Goal: Task Accomplishment & Management: Use online tool/utility

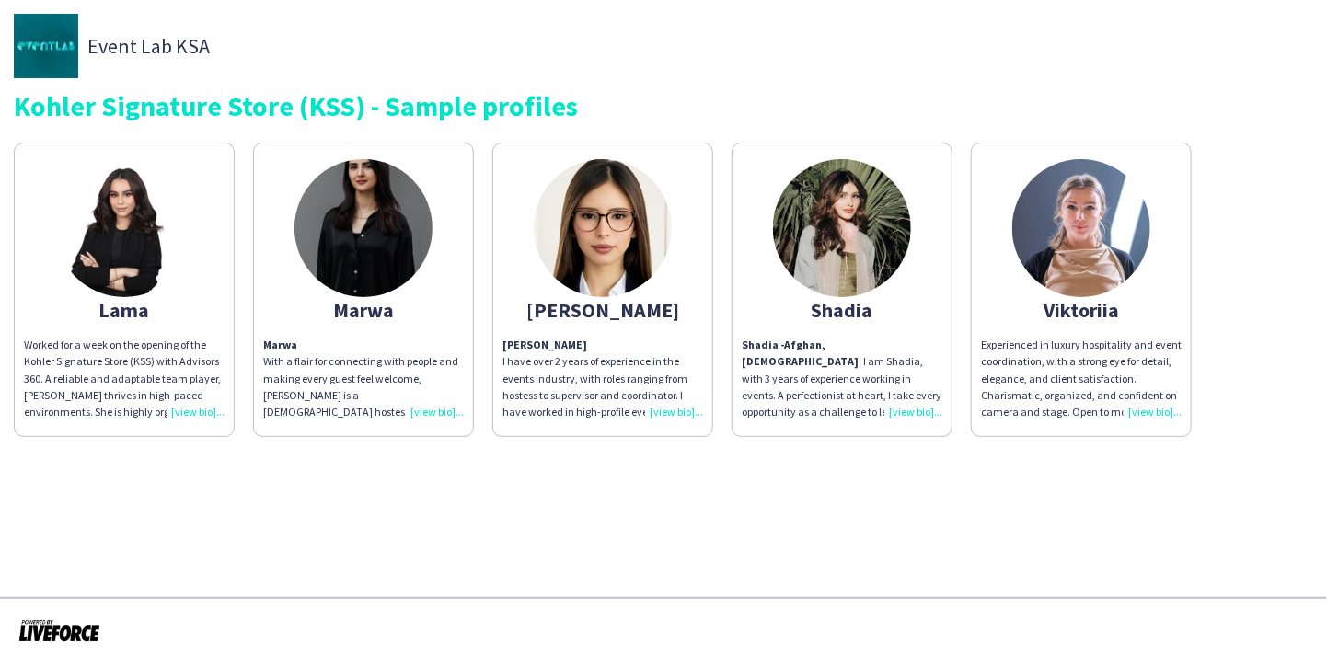
click at [1152, 405] on div "Experienced in luxury hospitality and event coordination, with a strong eye for…" at bounding box center [1081, 379] width 201 height 84
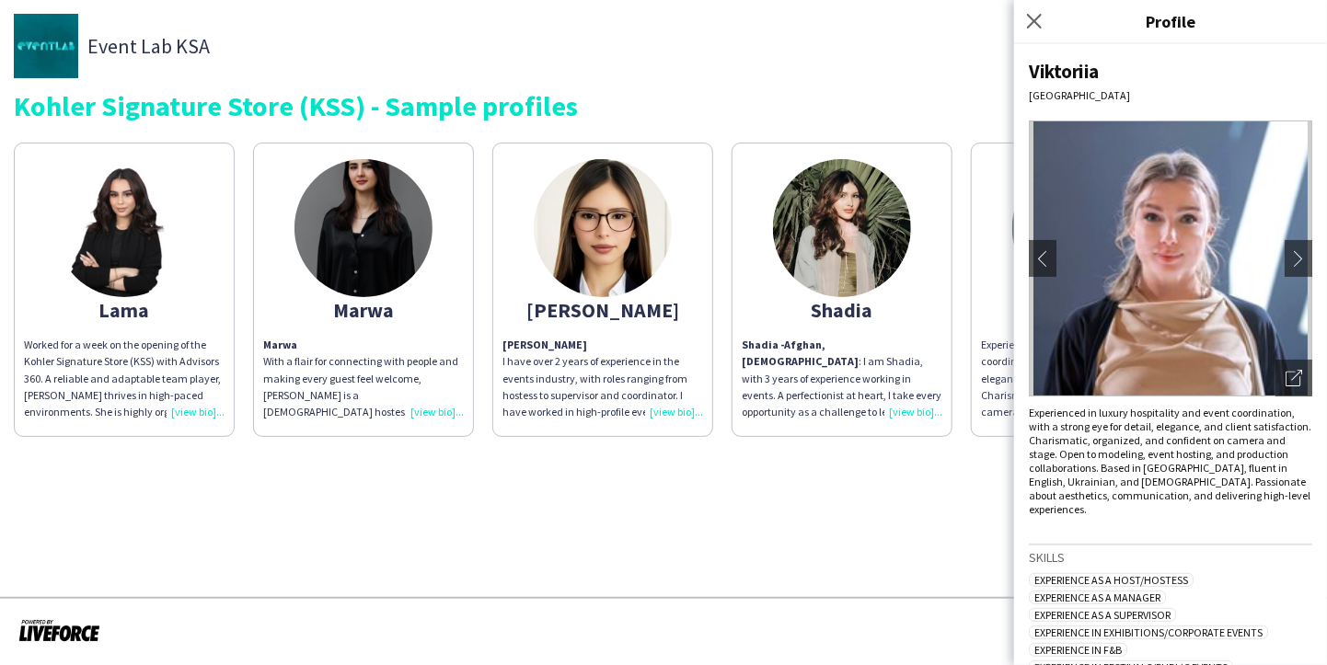
click at [773, 536] on app-share-pages "Event Lab KSA Kohler Signature Store (KSS) - Sample profiles Lama Worked for a …" at bounding box center [663, 332] width 1327 height 665
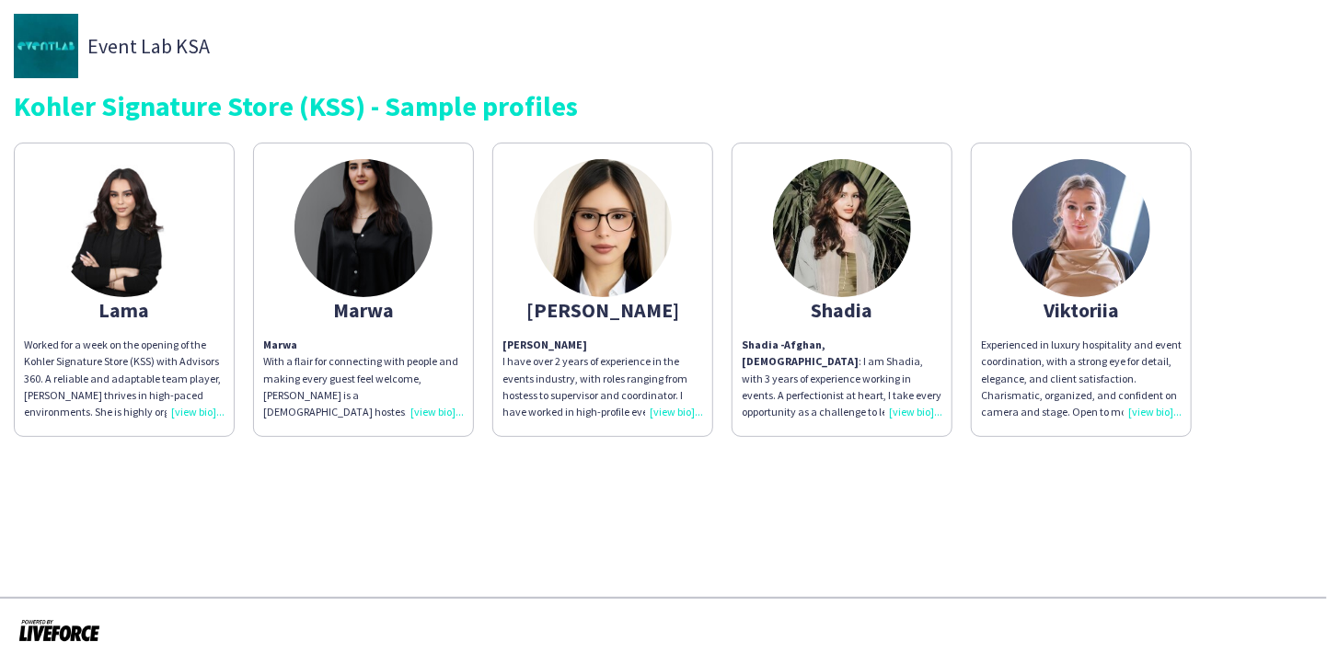
click at [910, 414] on div "Shadia - Afghan, [DEMOGRAPHIC_DATA] : I am Shadia, with 3 years of experience w…" at bounding box center [841, 379] width 201 height 84
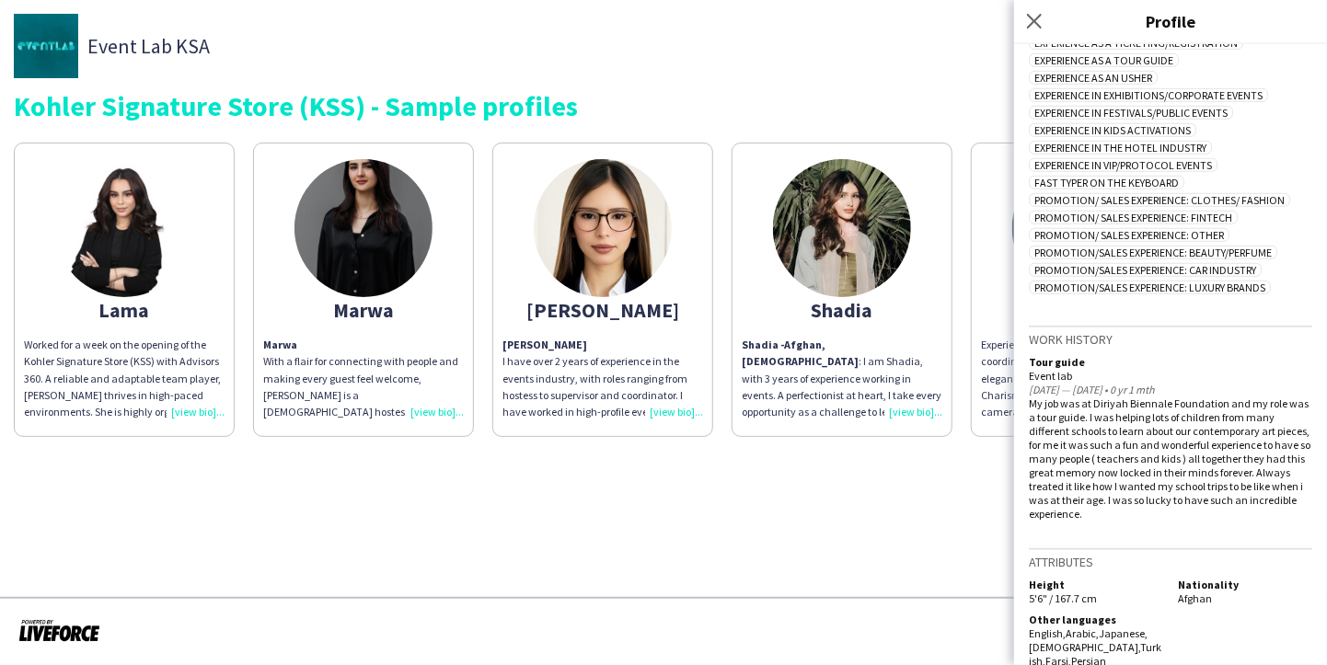
scroll to position [575, 0]
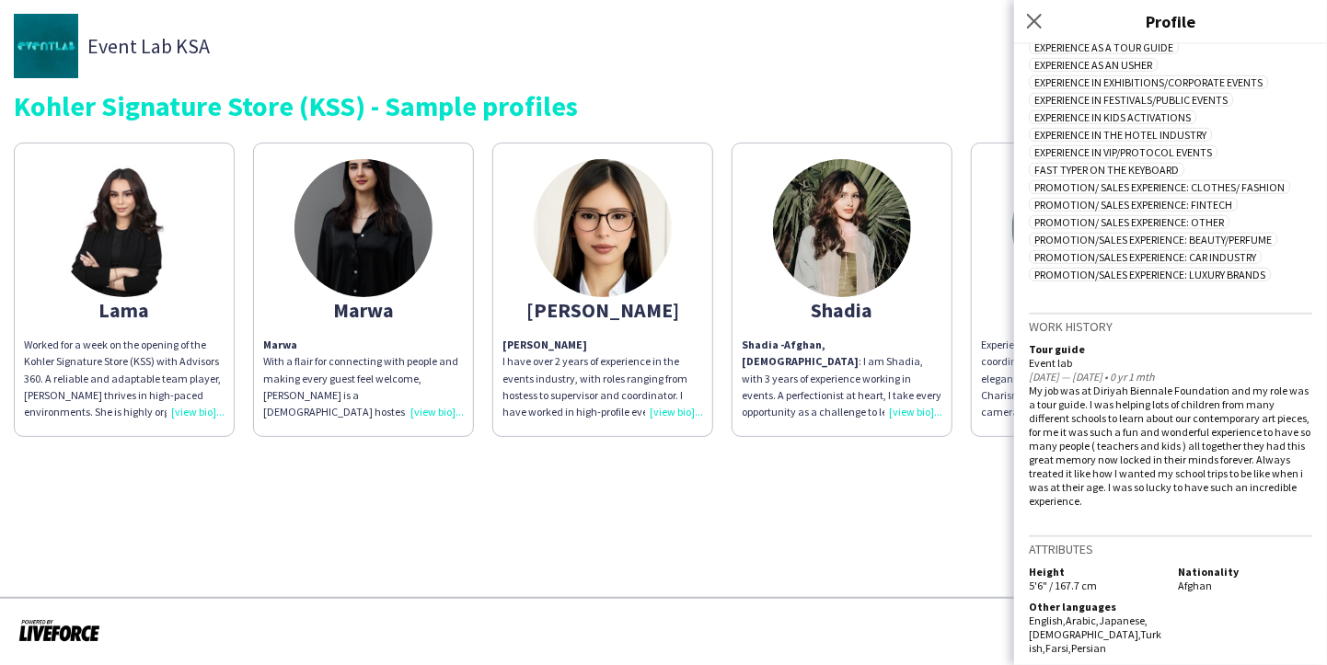
click at [673, 408] on div "[PERSON_NAME] have over 2 years of experience in the events industry, with role…" at bounding box center [602, 379] width 201 height 84
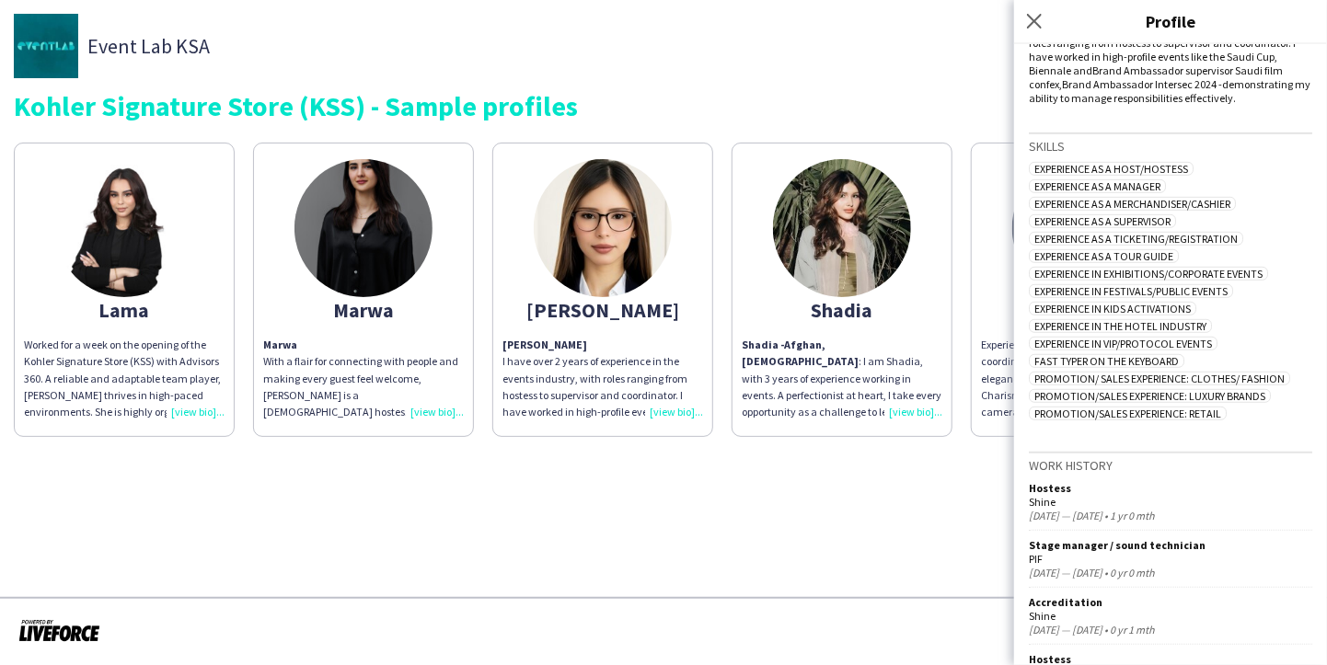
scroll to position [511, 0]
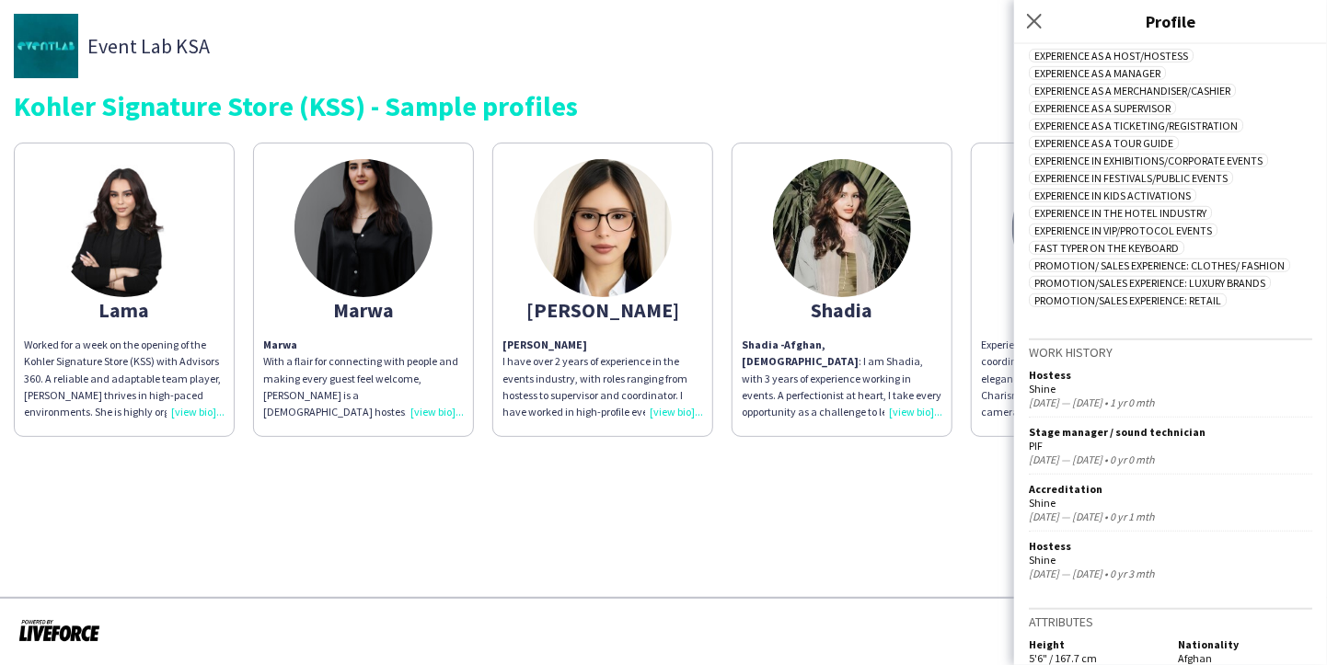
click at [430, 417] on div "Marwa With a flair for connecting with people and making every guest feel welco…" at bounding box center [363, 379] width 201 height 84
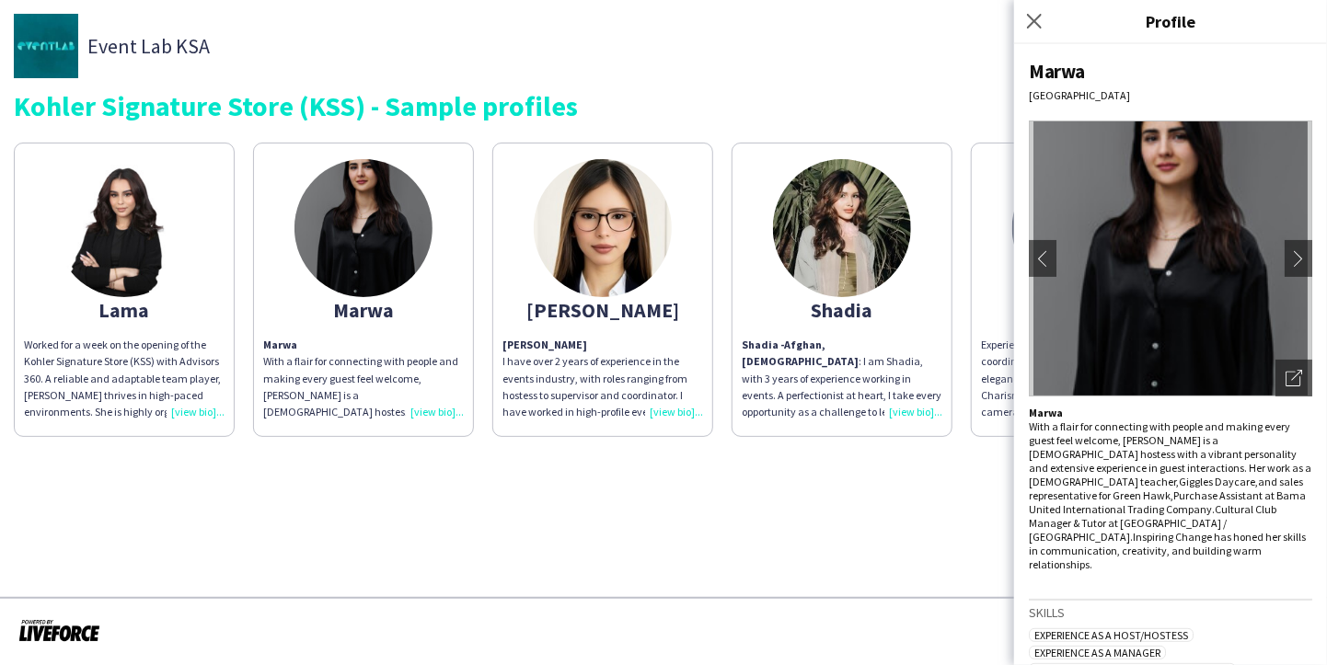
scroll to position [497, 0]
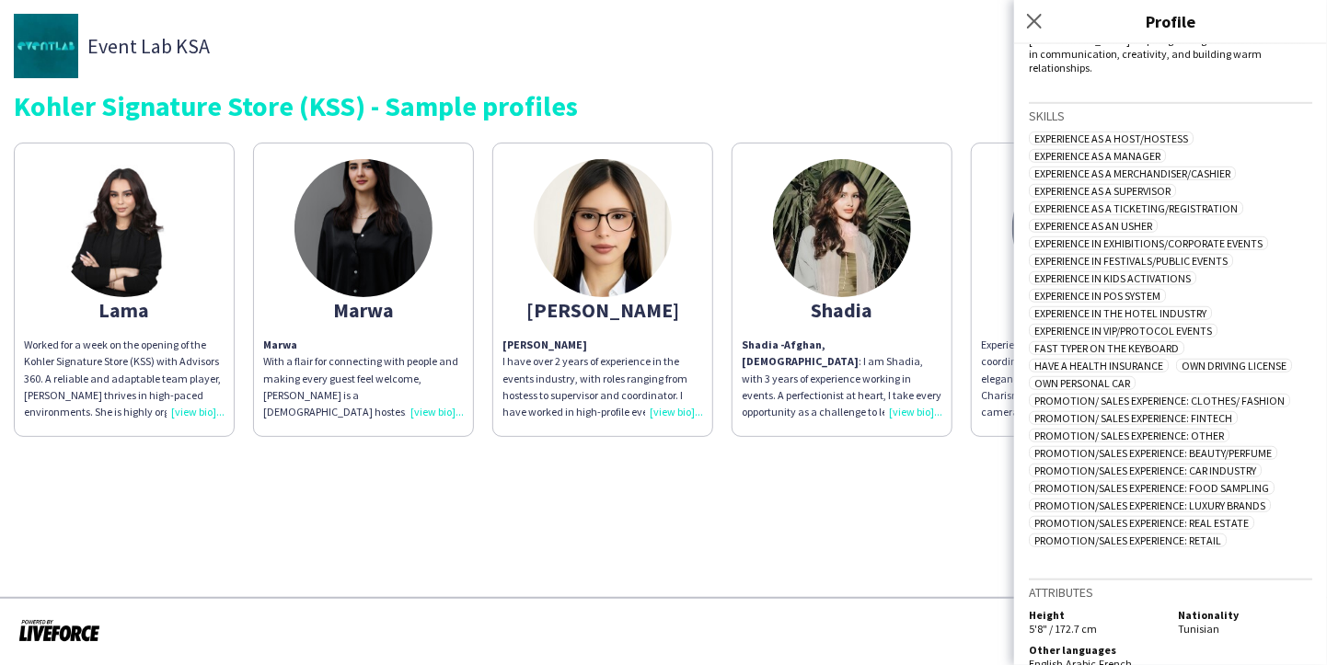
click at [908, 551] on app-share-pages "Event Lab KSA Kohler Signature Store (KSS) - Sample profiles Lama Worked for a …" at bounding box center [663, 332] width 1327 height 665
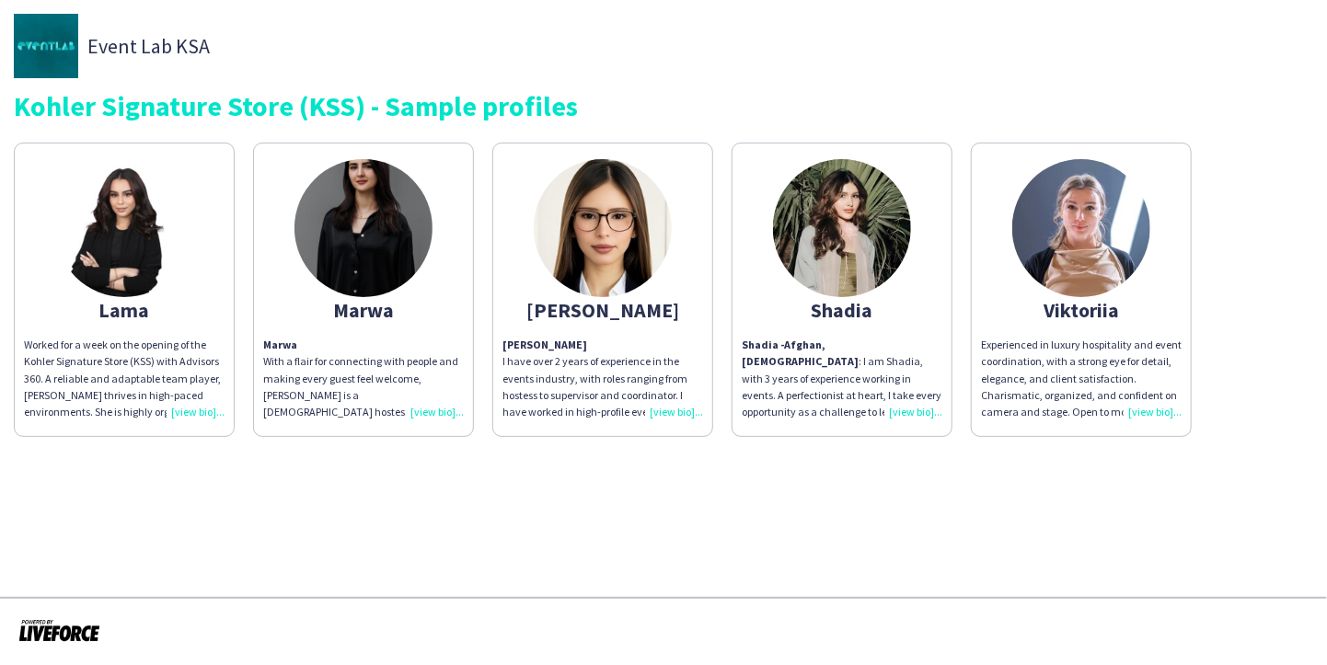
click at [436, 408] on div "Marwa With a flair for connecting with people and making every guest feel welco…" at bounding box center [363, 379] width 201 height 84
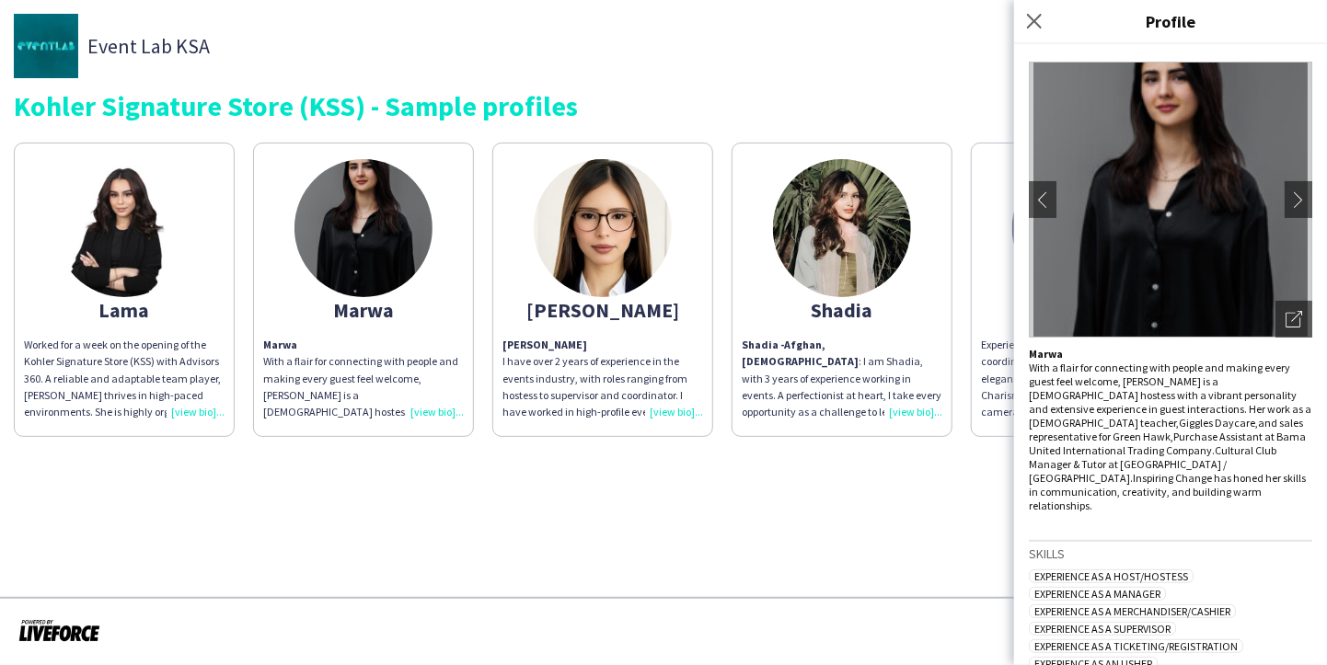
scroll to position [190, 0]
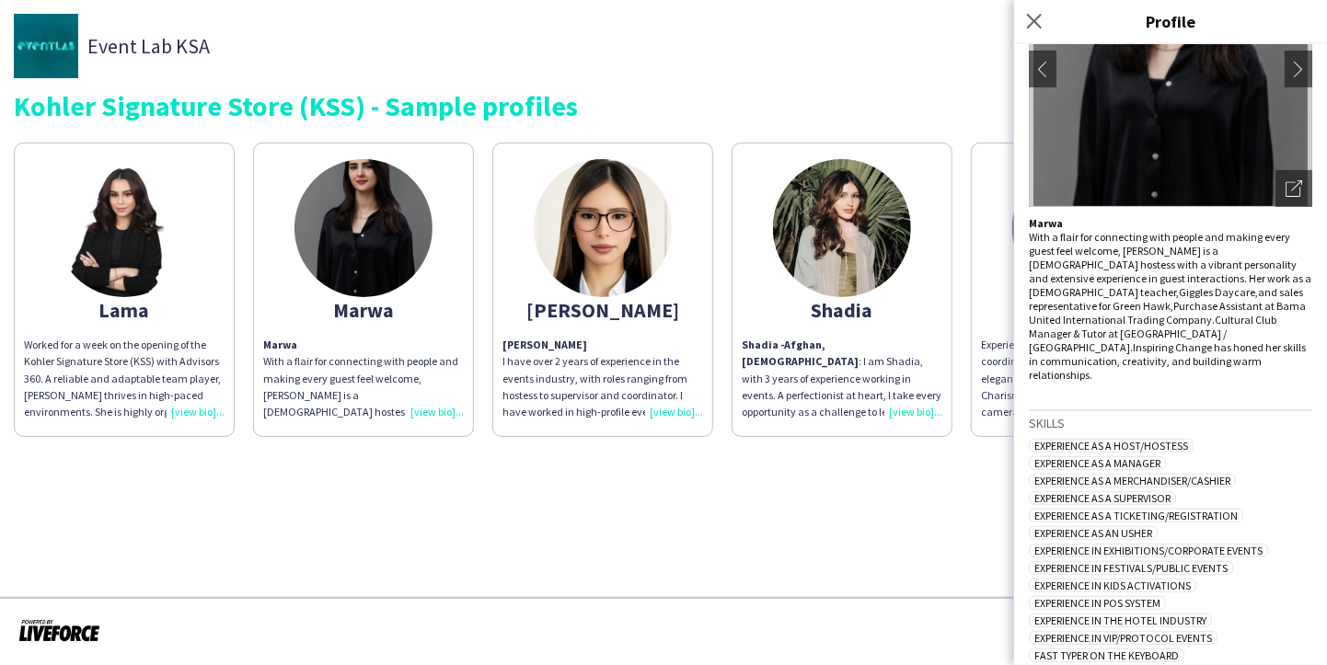
click at [852, 542] on app-share-pages "Event Lab KSA Kohler Signature Store (KSS) - Sample profiles Lama Worked for a …" at bounding box center [663, 332] width 1327 height 665
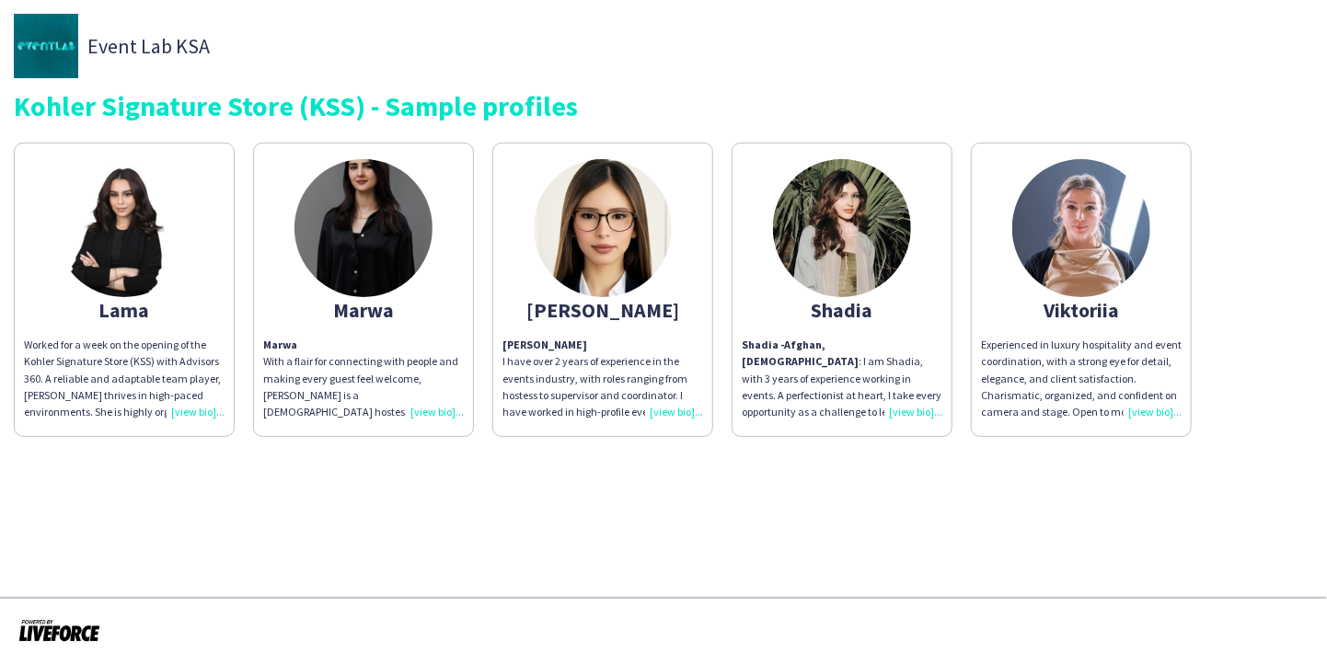
click at [1154, 413] on div "Experienced in luxury hospitality and event coordination, with a strong eye for…" at bounding box center [1081, 379] width 201 height 84
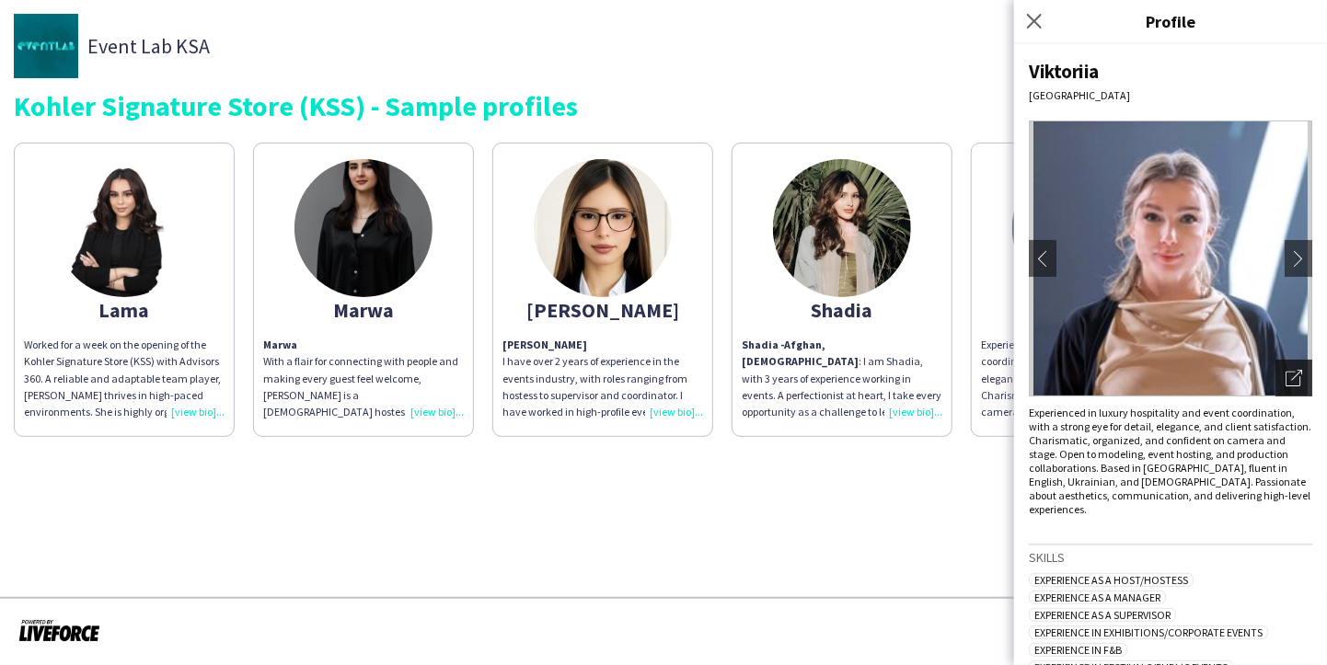
click at [1292, 377] on div "Open photos pop-in" at bounding box center [1293, 378] width 37 height 37
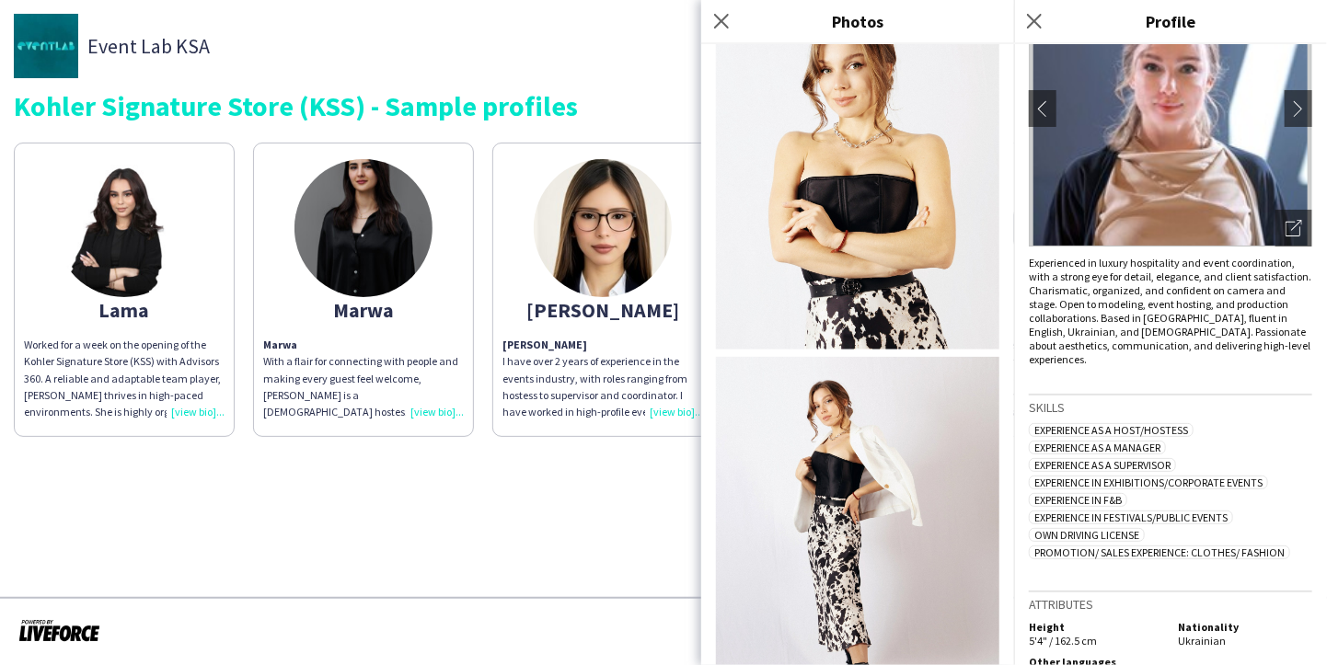
scroll to position [181, 0]
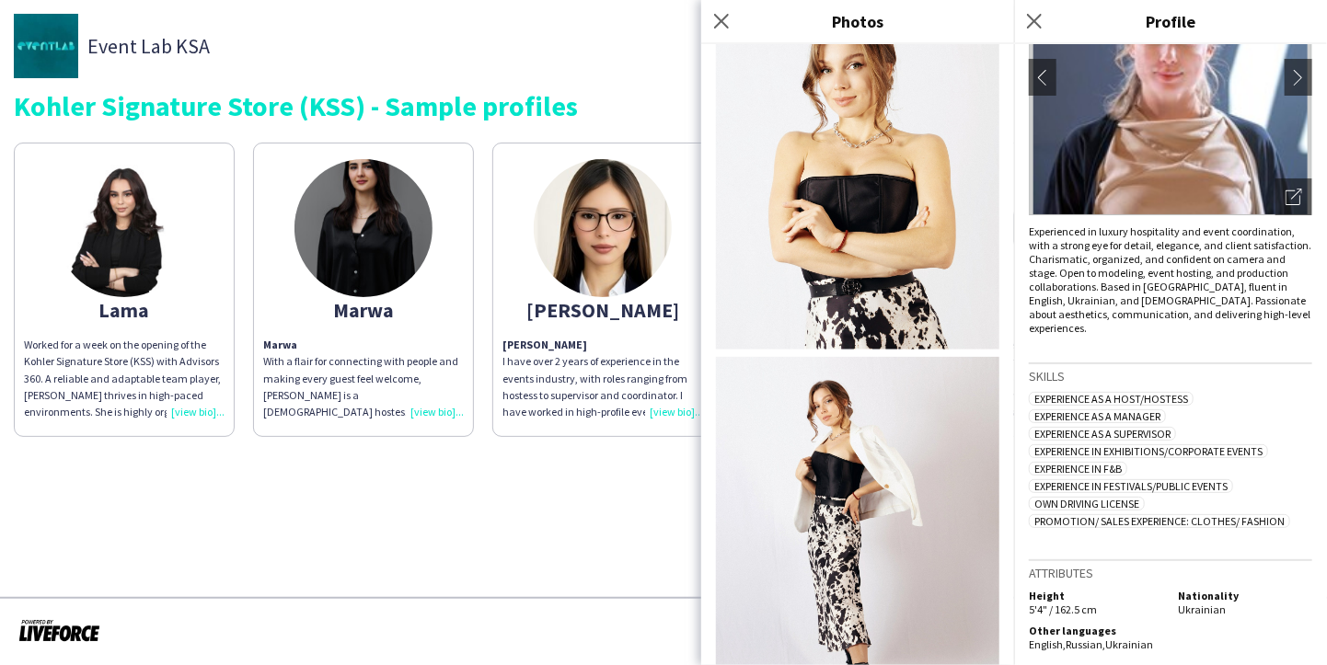
click at [1118, 266] on div "Experienced in luxury hospitality and event coordination, with a strong eye for…" at bounding box center [1169, 279] width 283 height 110
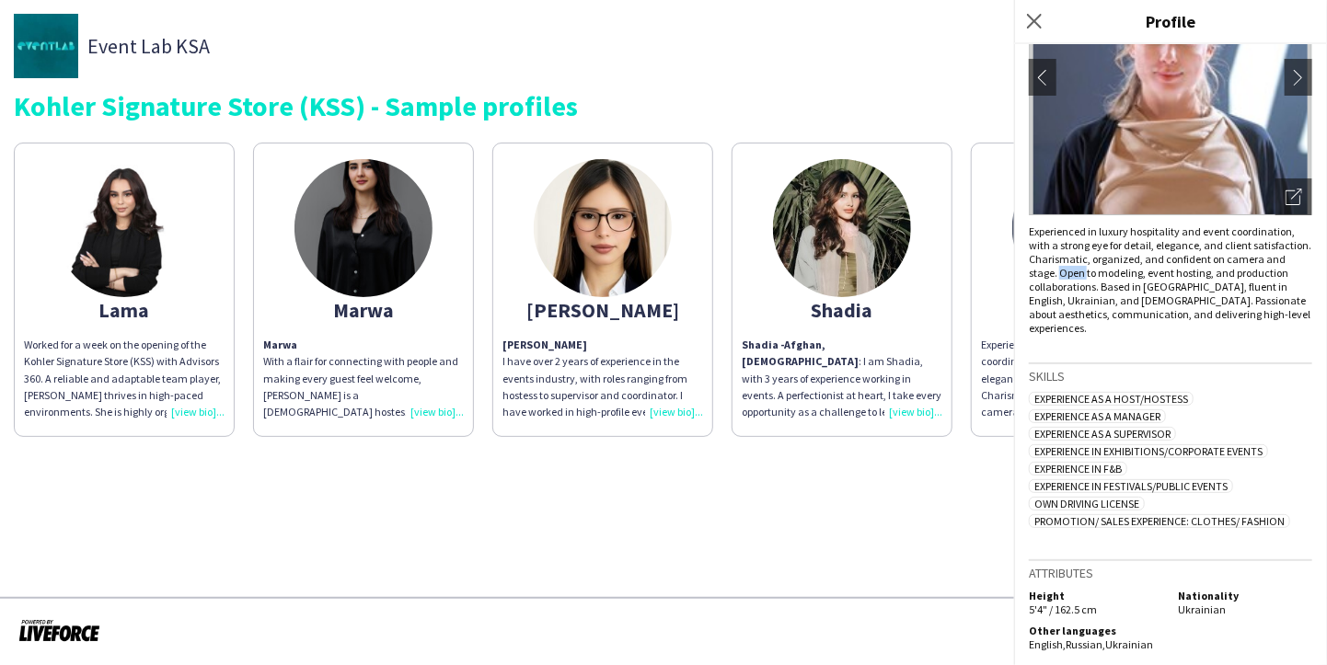
click at [1118, 266] on div "Experienced in luxury hospitality and event coordination, with a strong eye for…" at bounding box center [1169, 279] width 283 height 110
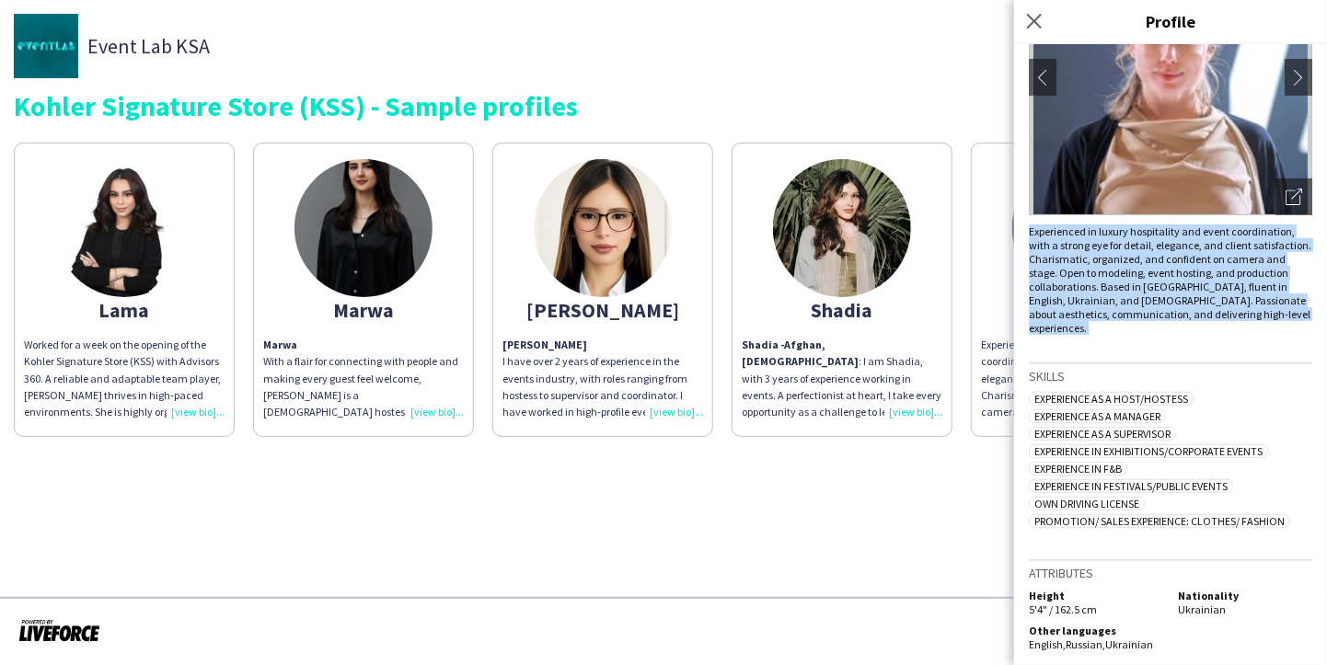
copy div "Experienced in luxury hospitality and event coordination, with a strong eye for…"
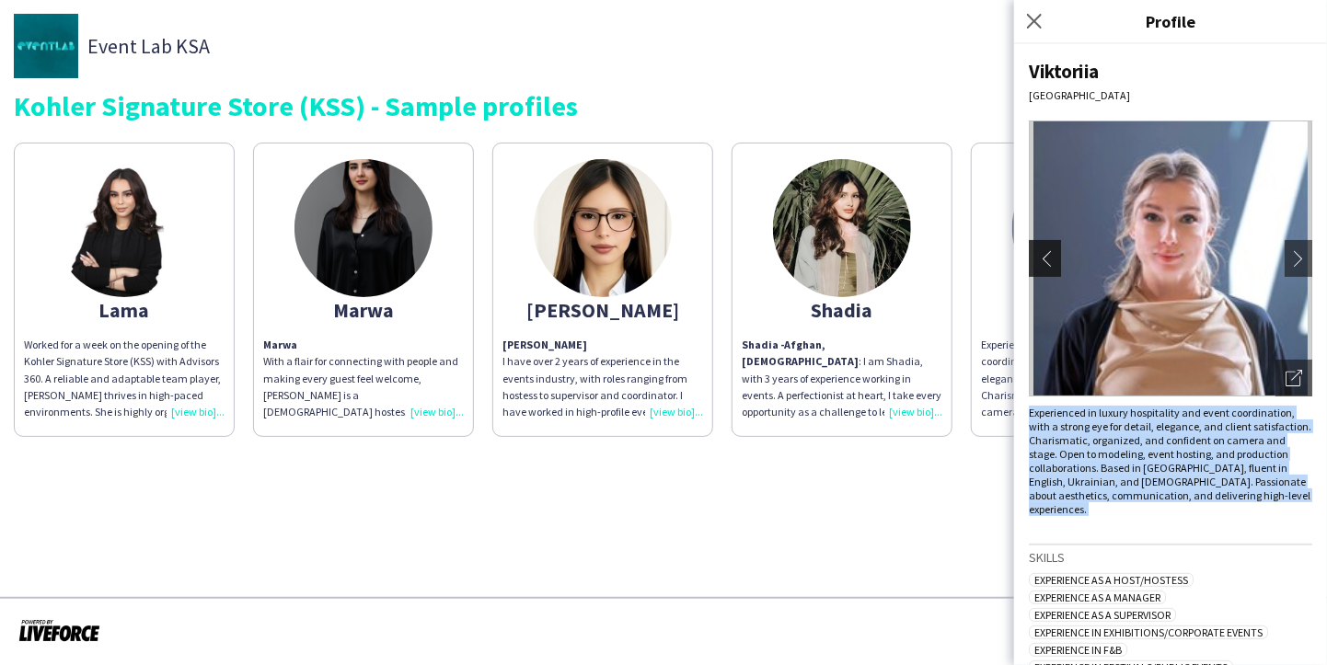
click at [1040, 260] on app-icon "chevron-left" at bounding box center [1042, 258] width 26 height 17
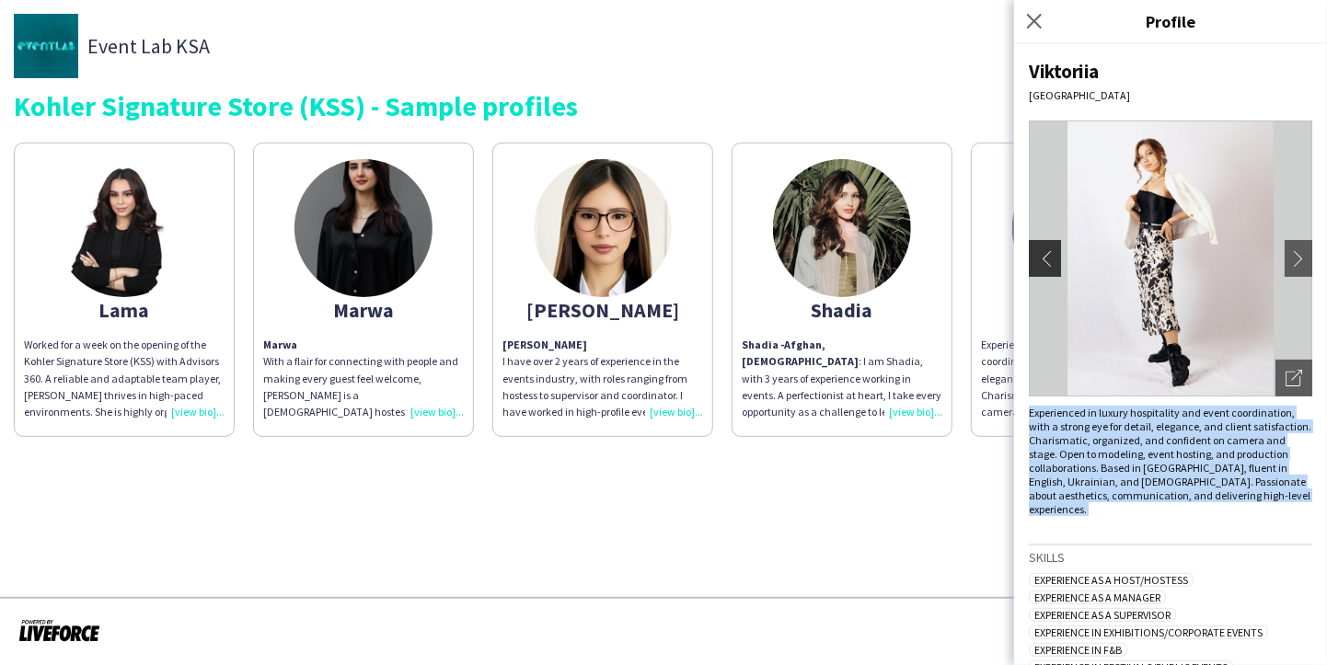
click at [1040, 260] on app-icon "chevron-left" at bounding box center [1042, 258] width 26 height 17
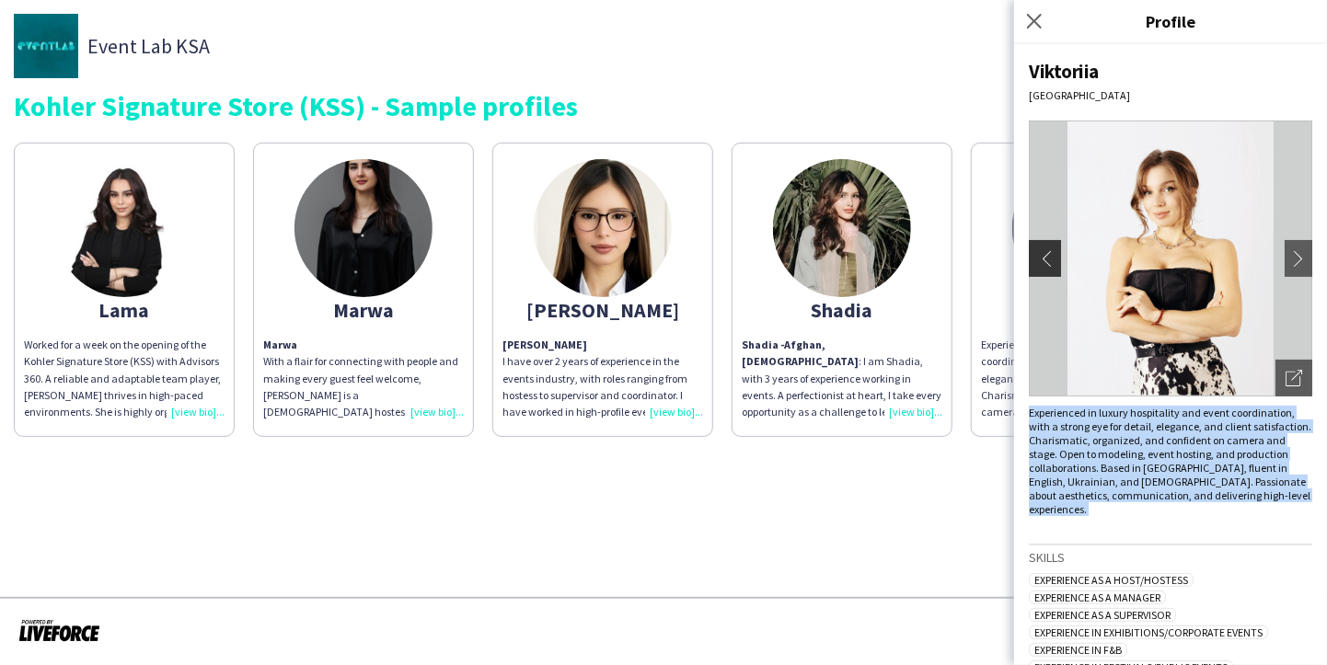
click at [1040, 260] on app-icon "chevron-left" at bounding box center [1042, 258] width 26 height 17
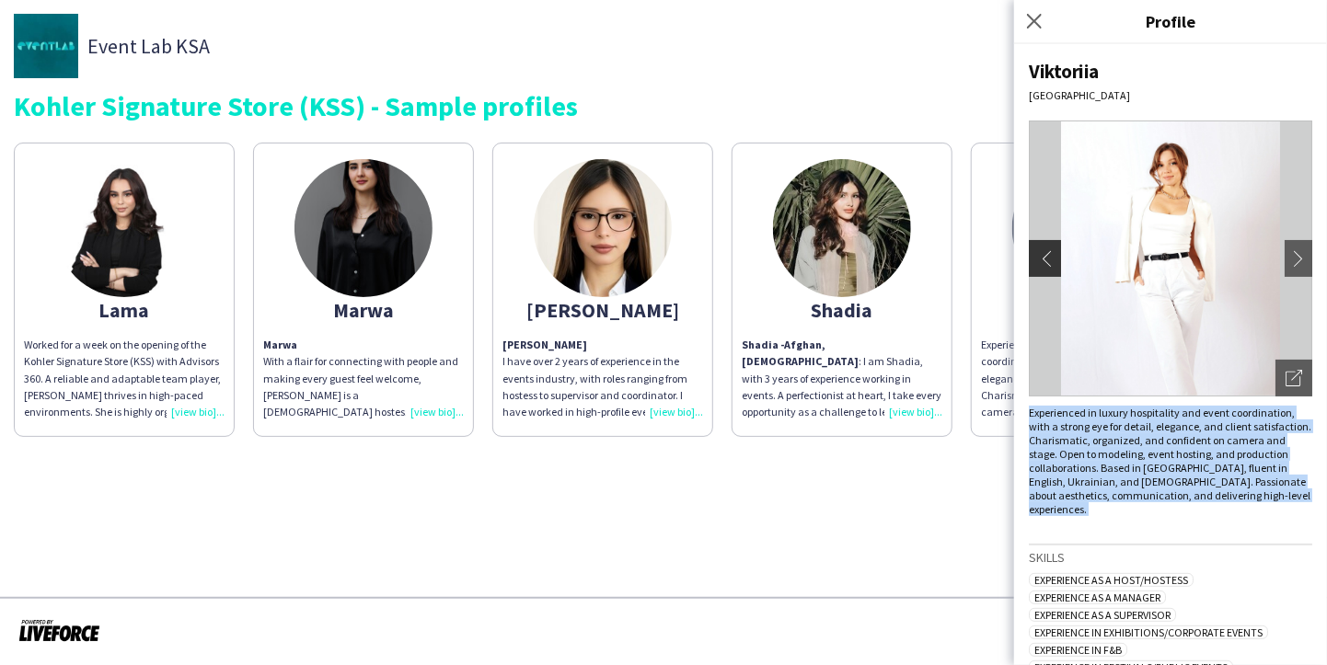
click at [1040, 260] on app-icon "chevron-left" at bounding box center [1042, 258] width 26 height 17
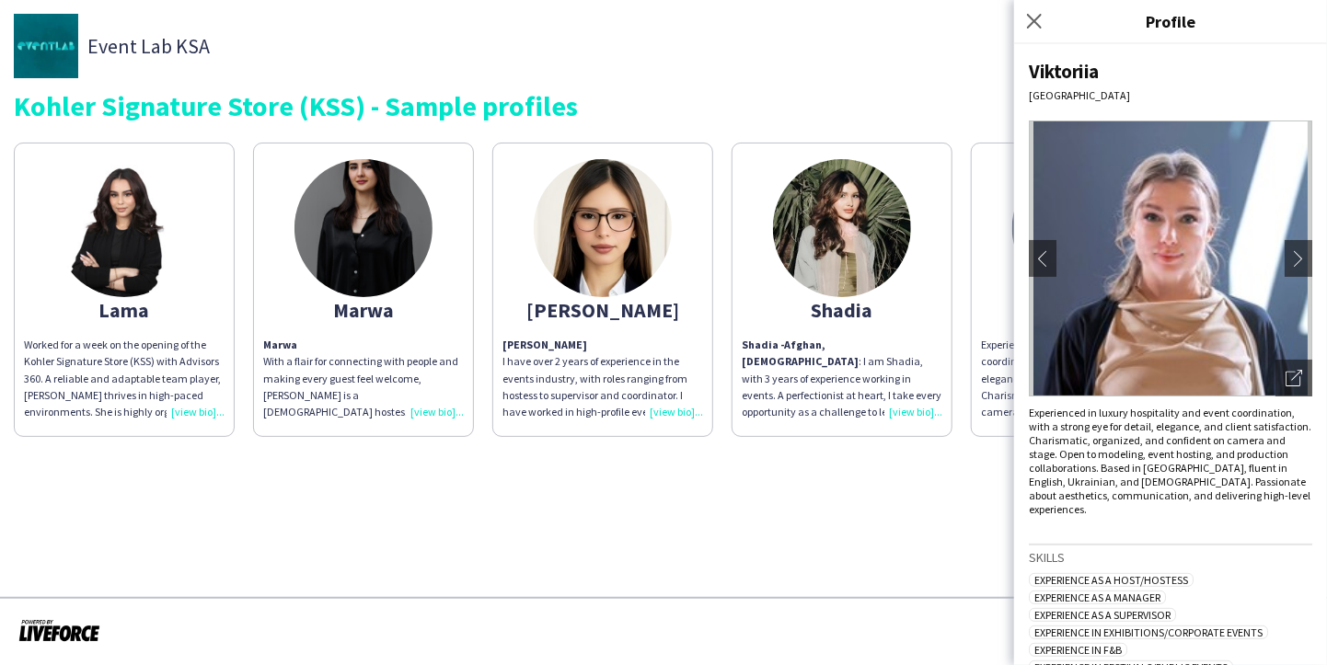
click at [1051, 76] on div "Viktoriia" at bounding box center [1169, 71] width 283 height 25
copy div "Viktoriia"
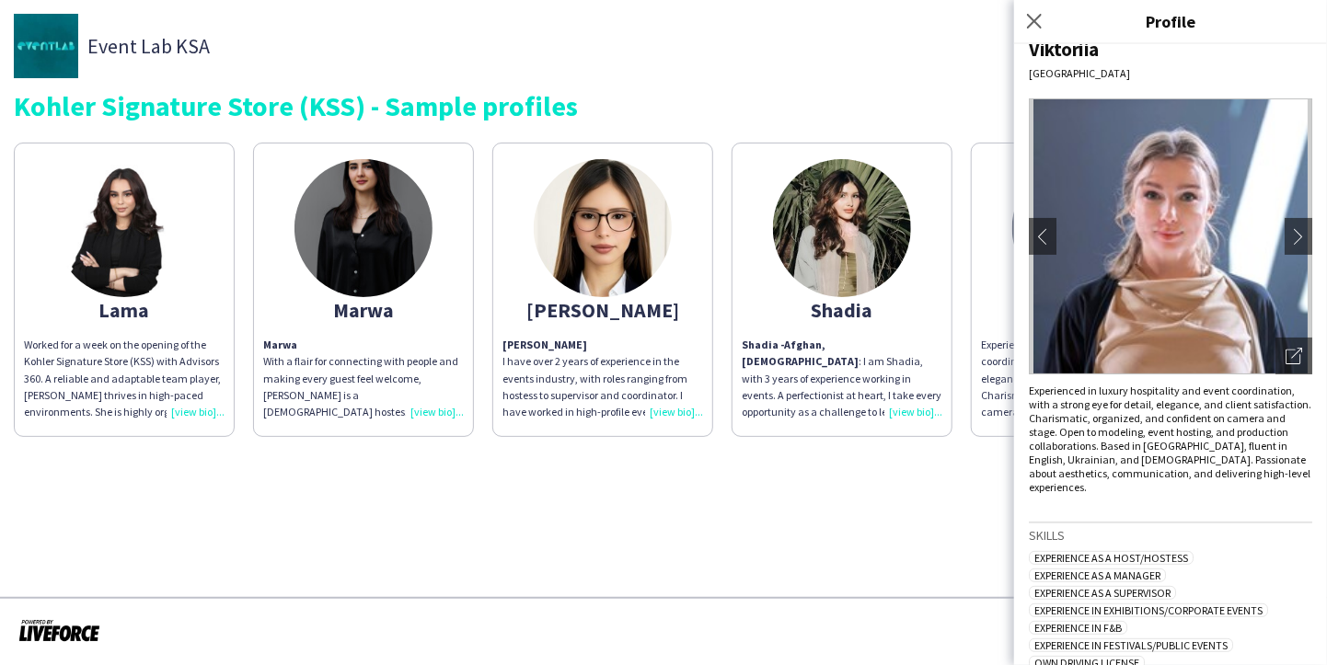
click at [854, 491] on app-share-pages "Event Lab KSA Kohler Signature Store (KSS) - Sample profiles Lama Worked for a …" at bounding box center [663, 332] width 1327 height 665
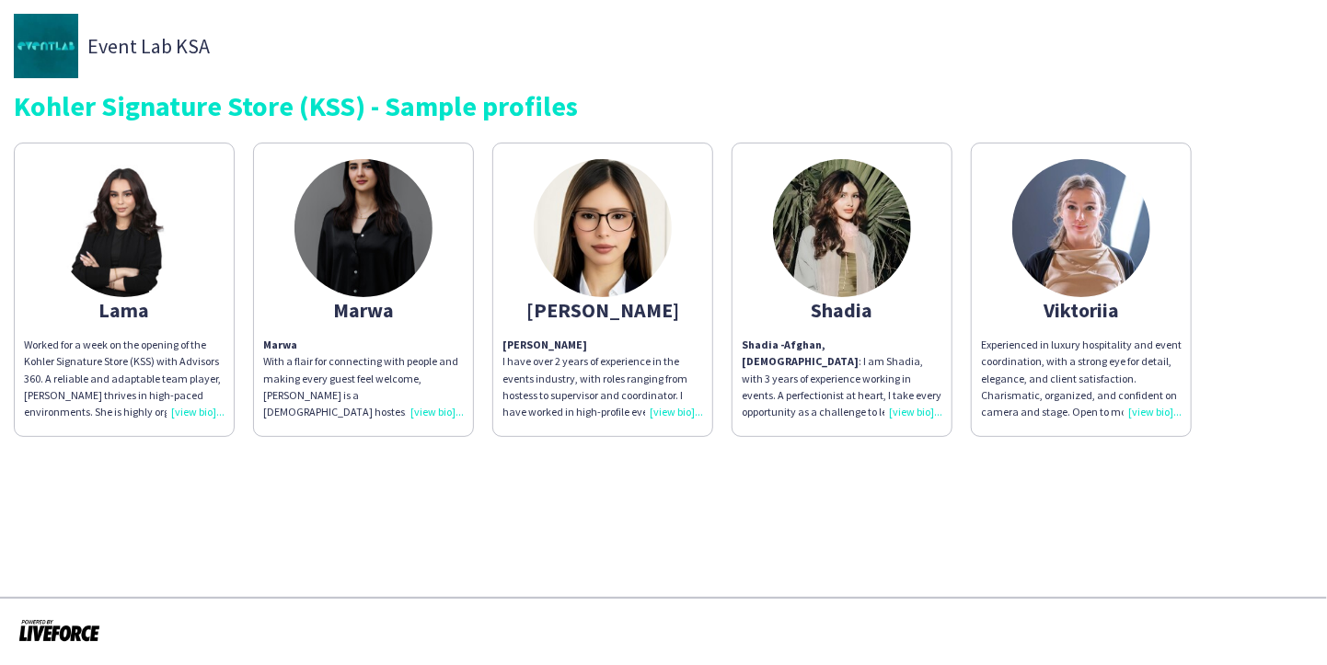
click at [913, 411] on div "Shadia - Afghan, [DEMOGRAPHIC_DATA] : I am Shadia, with 3 years of experience w…" at bounding box center [841, 379] width 201 height 84
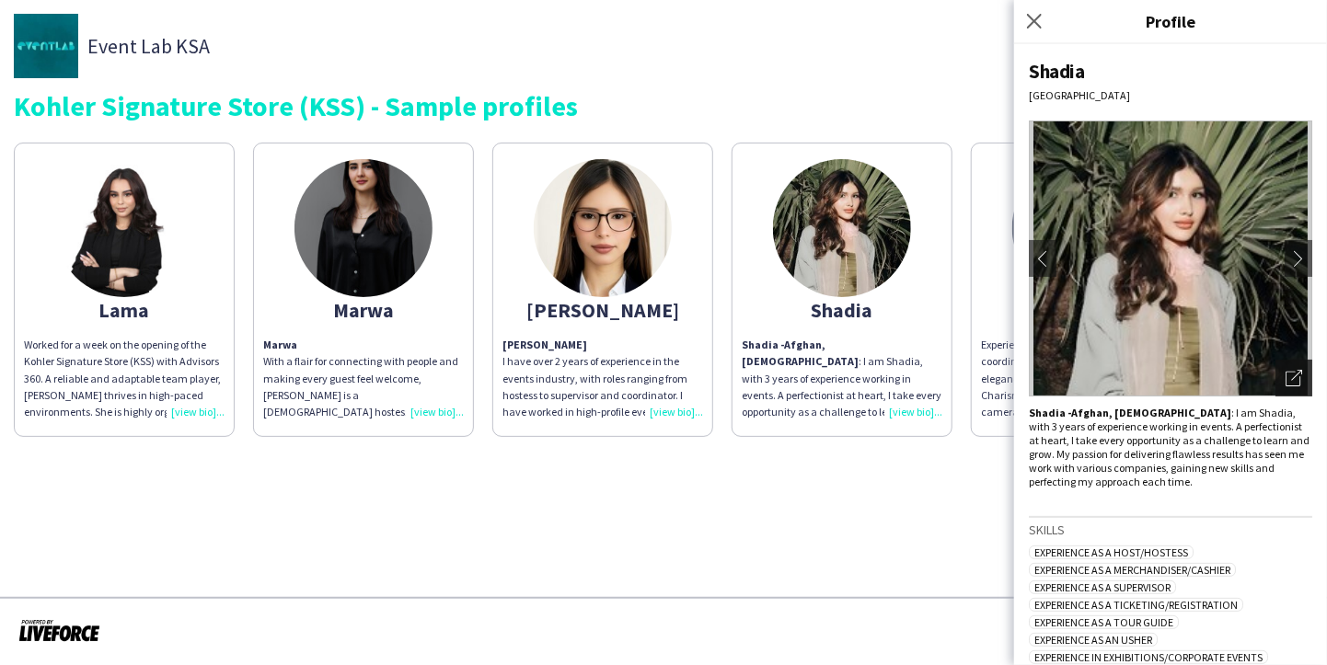
click at [1285, 378] on icon at bounding box center [1292, 379] width 15 height 15
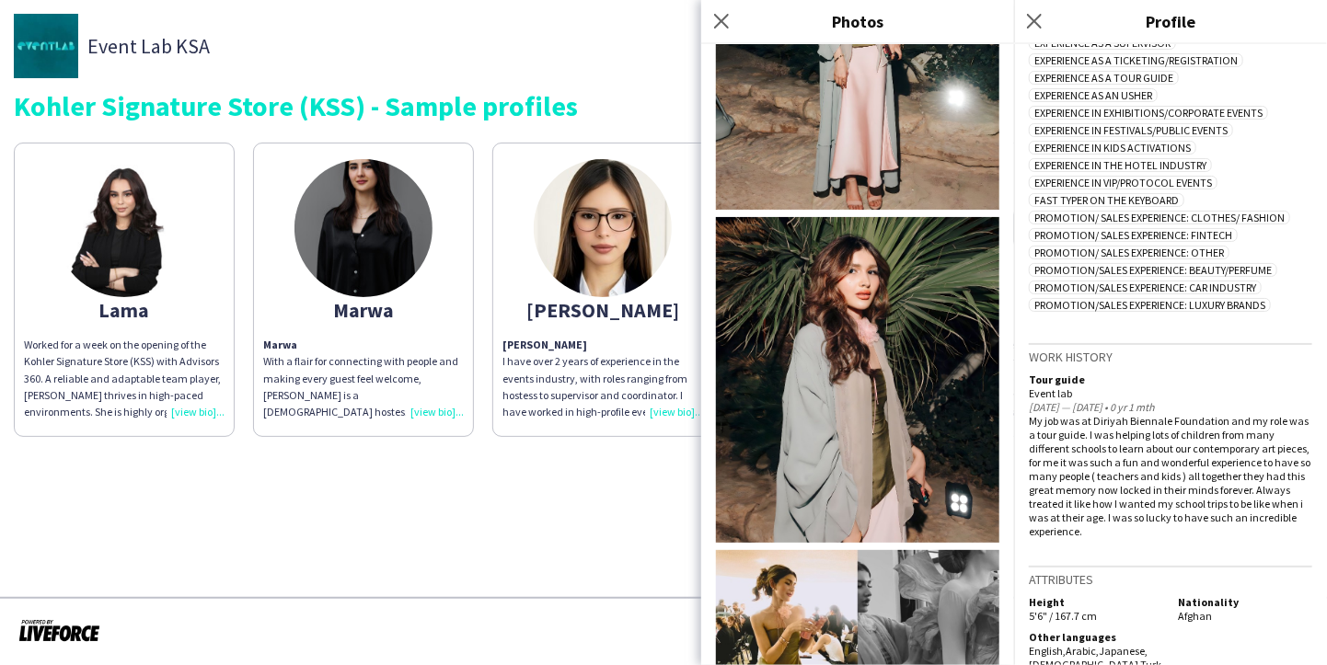
scroll to position [575, 0]
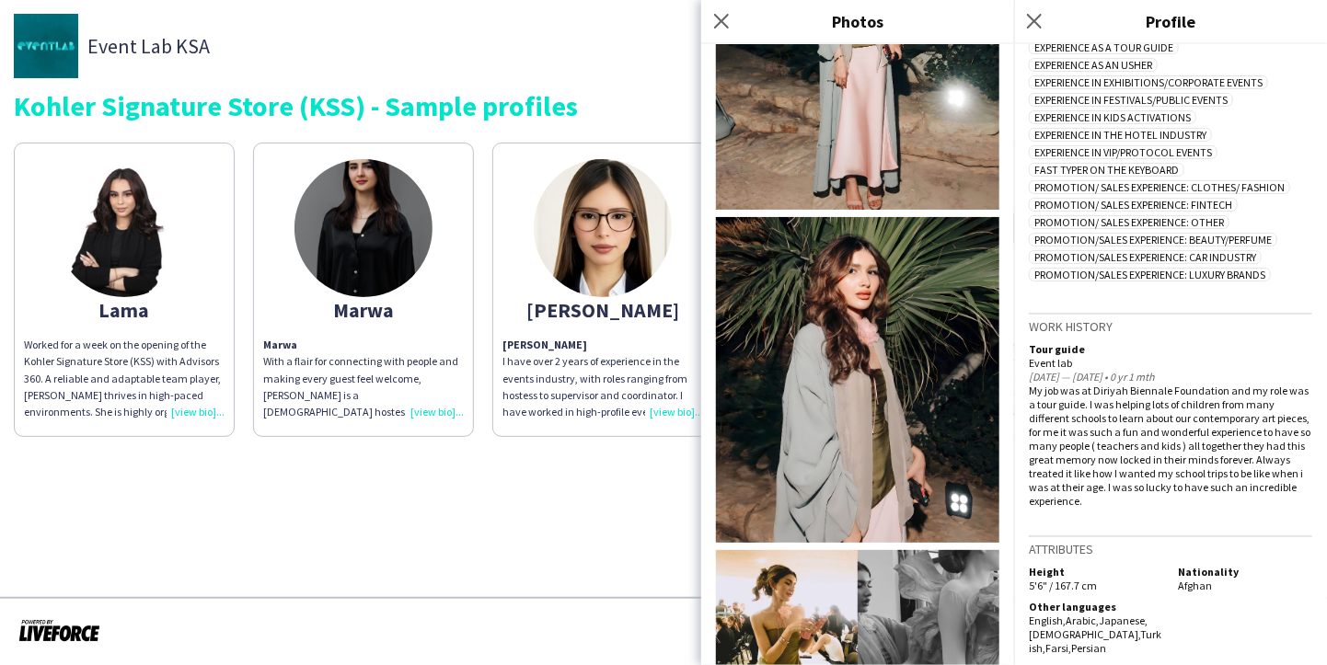
click at [1120, 450] on div "My job was at Diriyah Biennale Foundation and my role was a tour guide. I was h…" at bounding box center [1169, 446] width 283 height 124
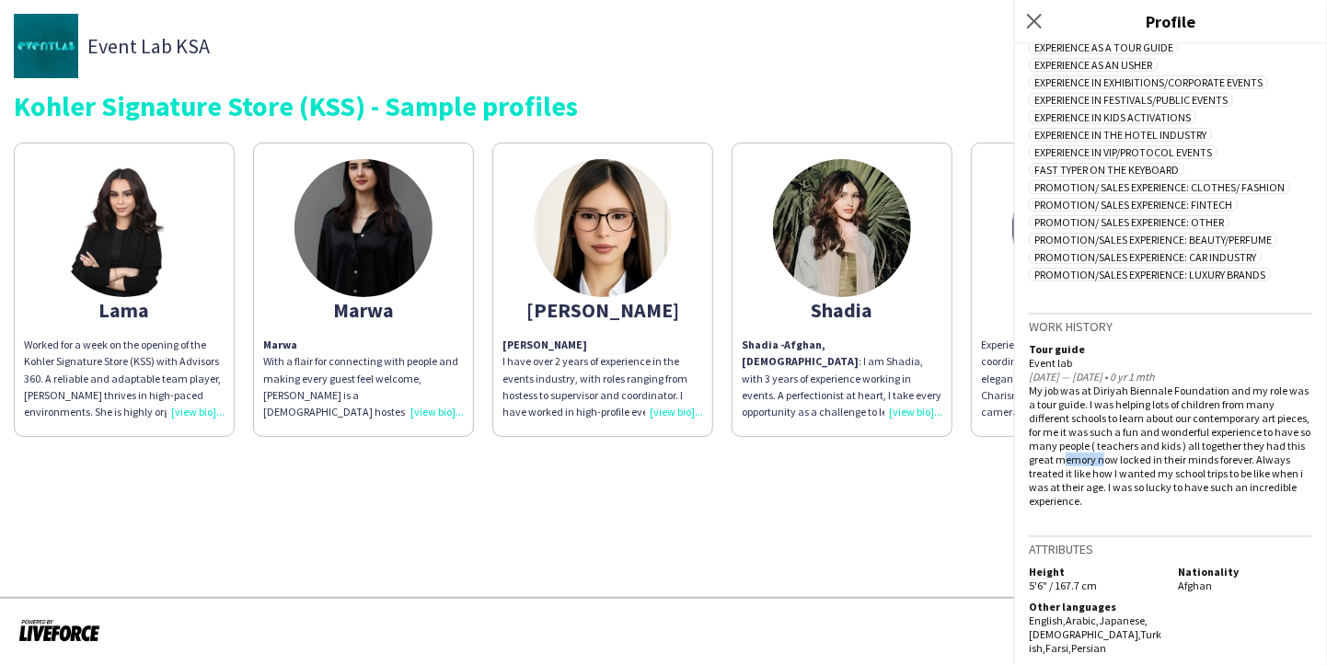
click at [1120, 450] on div "My job was at Diriyah Biennale Foundation and my role was a tour guide. I was h…" at bounding box center [1169, 446] width 283 height 124
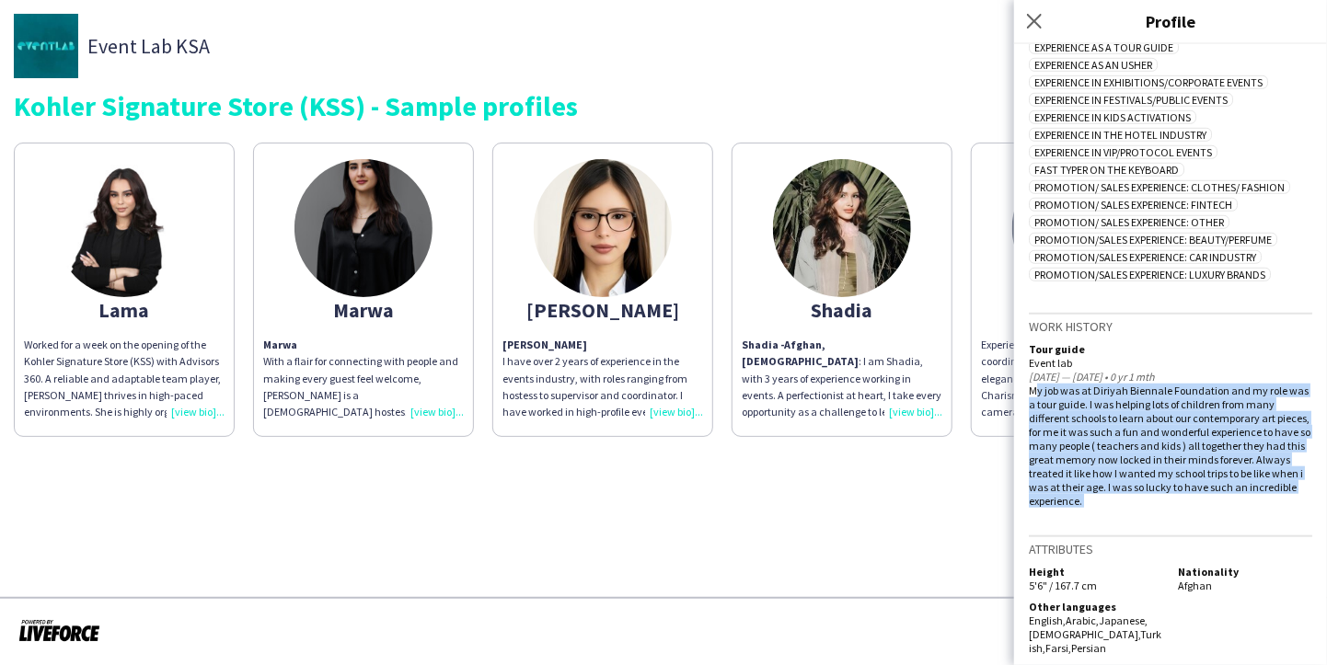
click at [1120, 450] on div "My job was at Diriyah Biennale Foundation and my role was a tour guide. I was h…" at bounding box center [1169, 446] width 283 height 124
copy div "My job was at Diriyah Biennale Foundation and my role was a tour guide. I was h…"
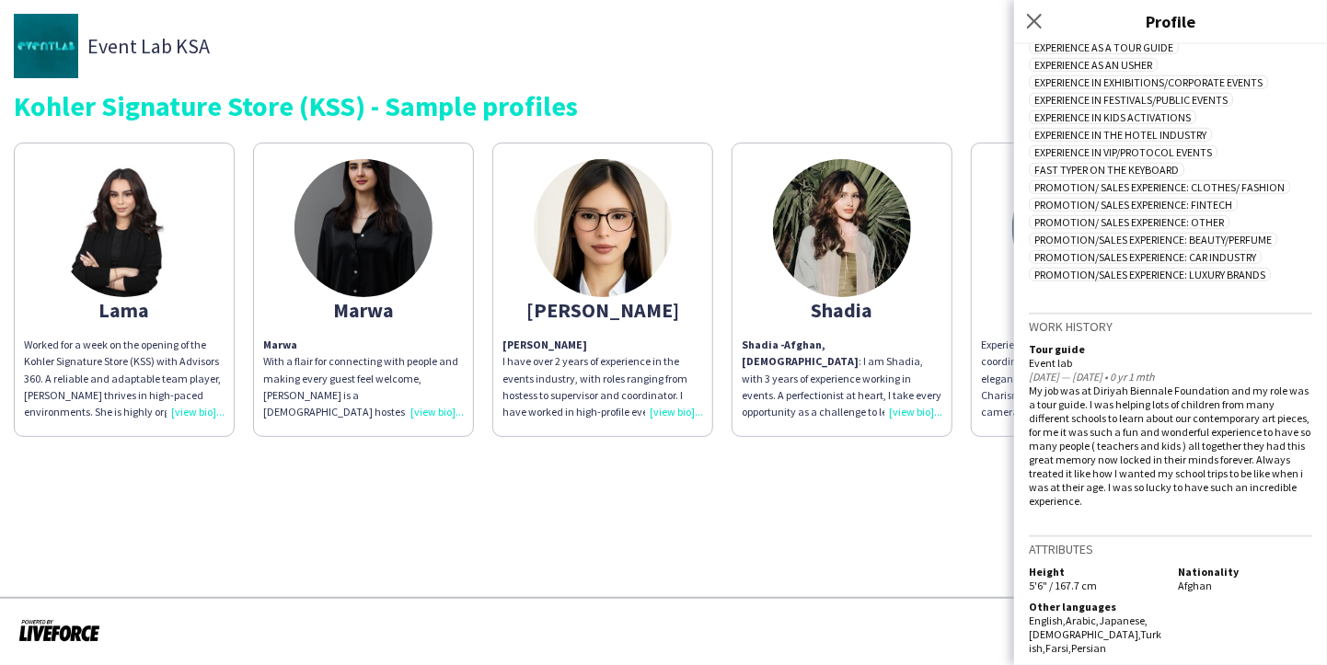
click at [672, 407] on div "[PERSON_NAME] have over 2 years of experience in the events industry, with role…" at bounding box center [602, 379] width 201 height 84
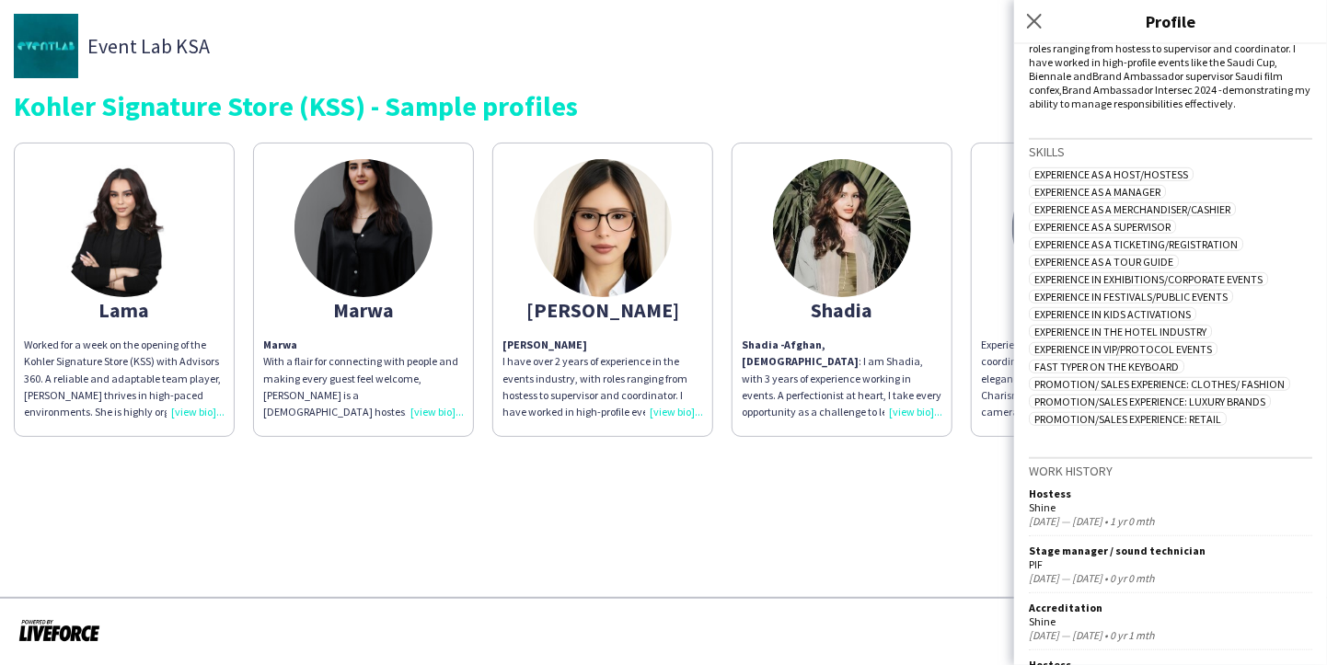
scroll to position [59, 0]
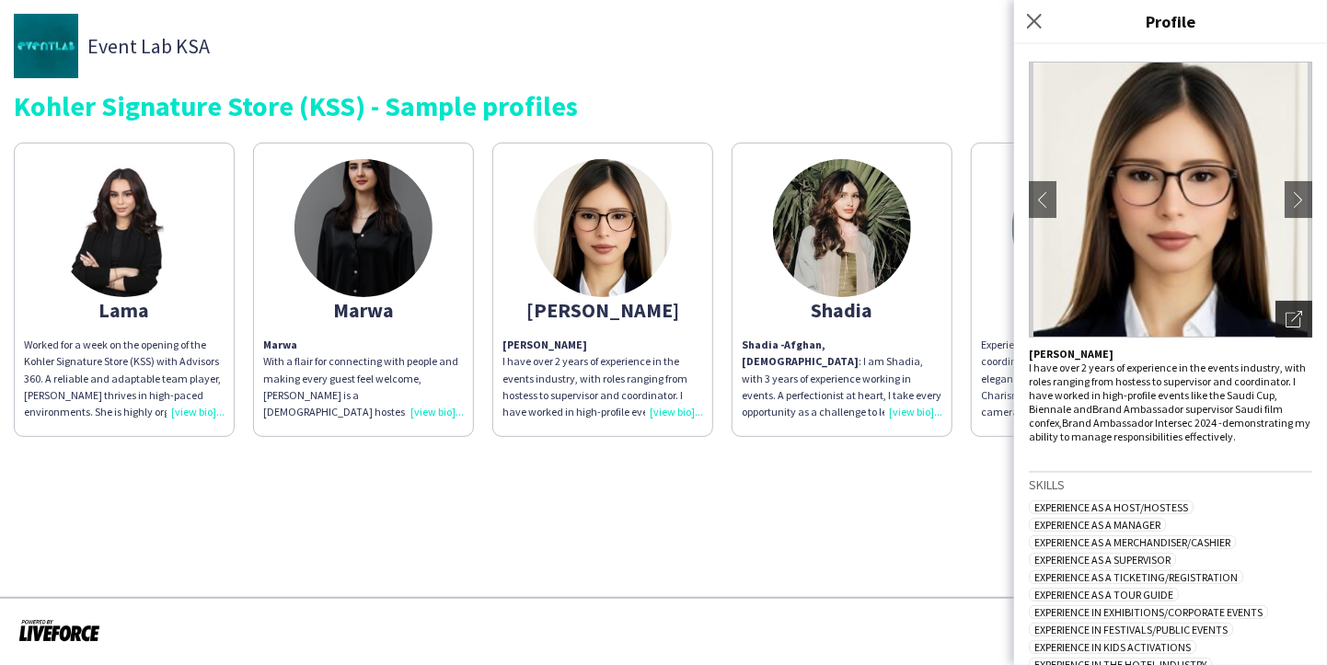
click at [1285, 314] on icon at bounding box center [1292, 320] width 15 height 15
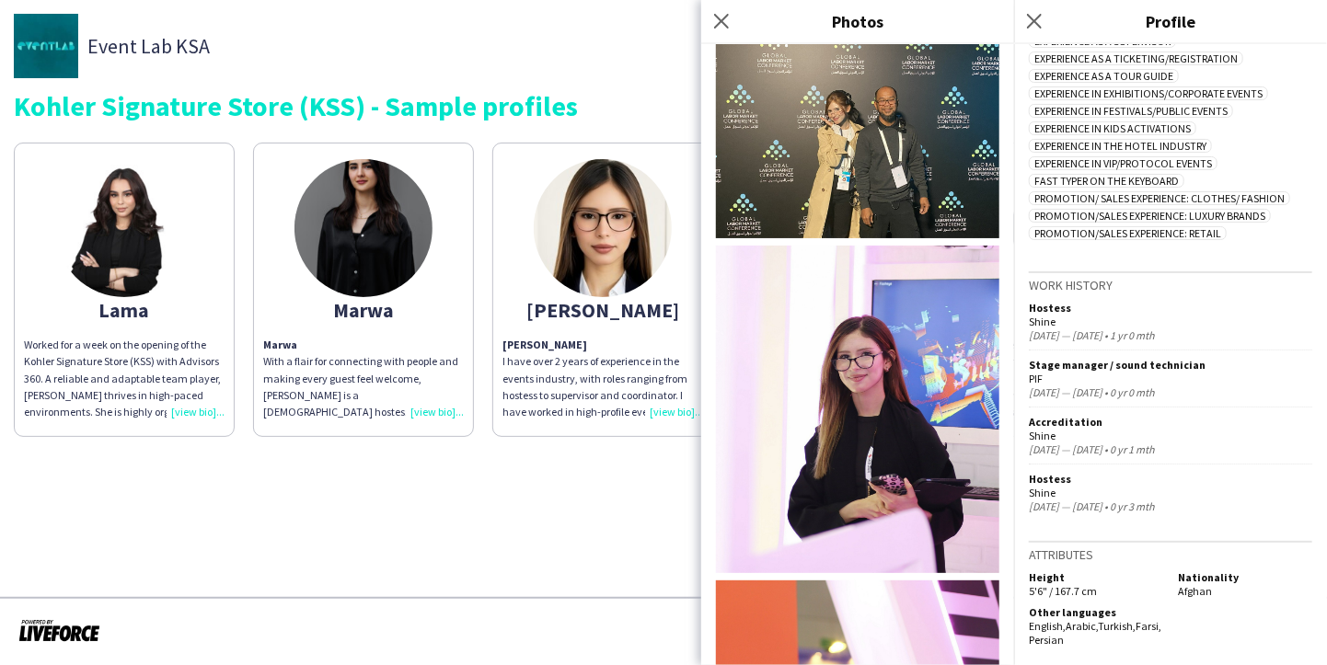
scroll to position [1873, 0]
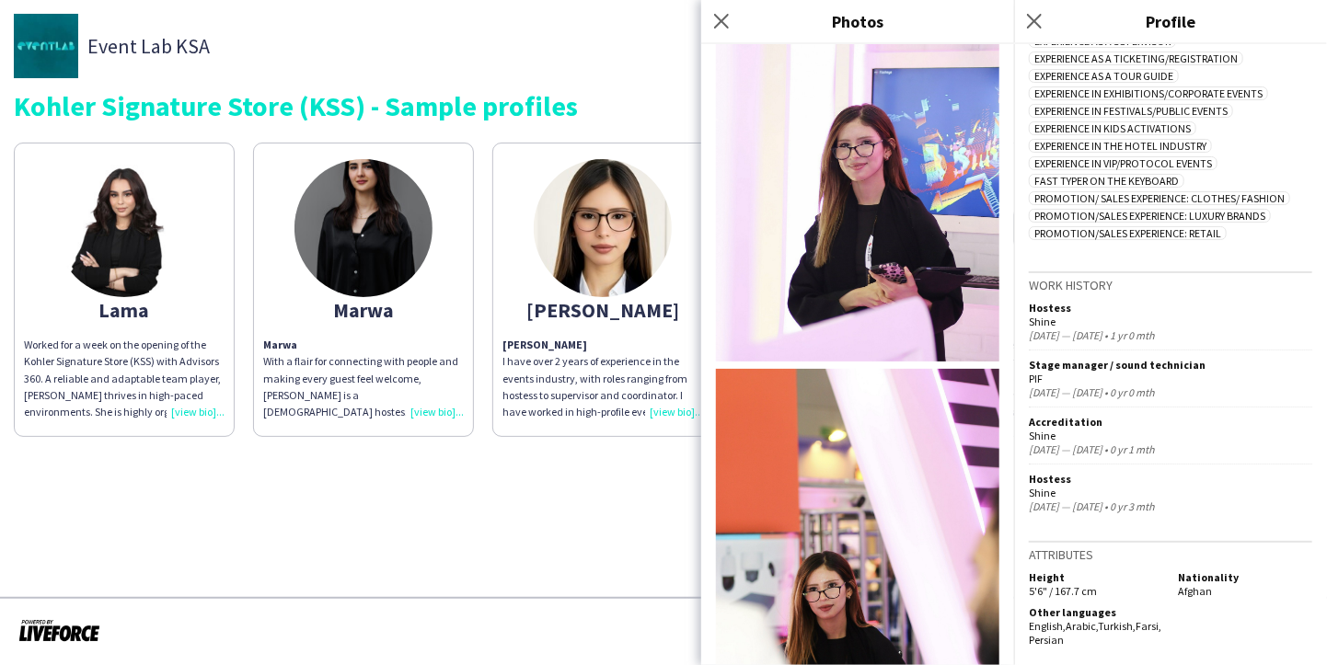
drag, startPoint x: 1071, startPoint y: 489, endPoint x: 1027, endPoint y: 312, distance: 183.0
click at [1027, 312] on div "[PERSON_NAME][GEOGRAPHIC_DATA] chevron-left chevron-right Open photos pop-in [P…" at bounding box center [1170, 354] width 313 height 621
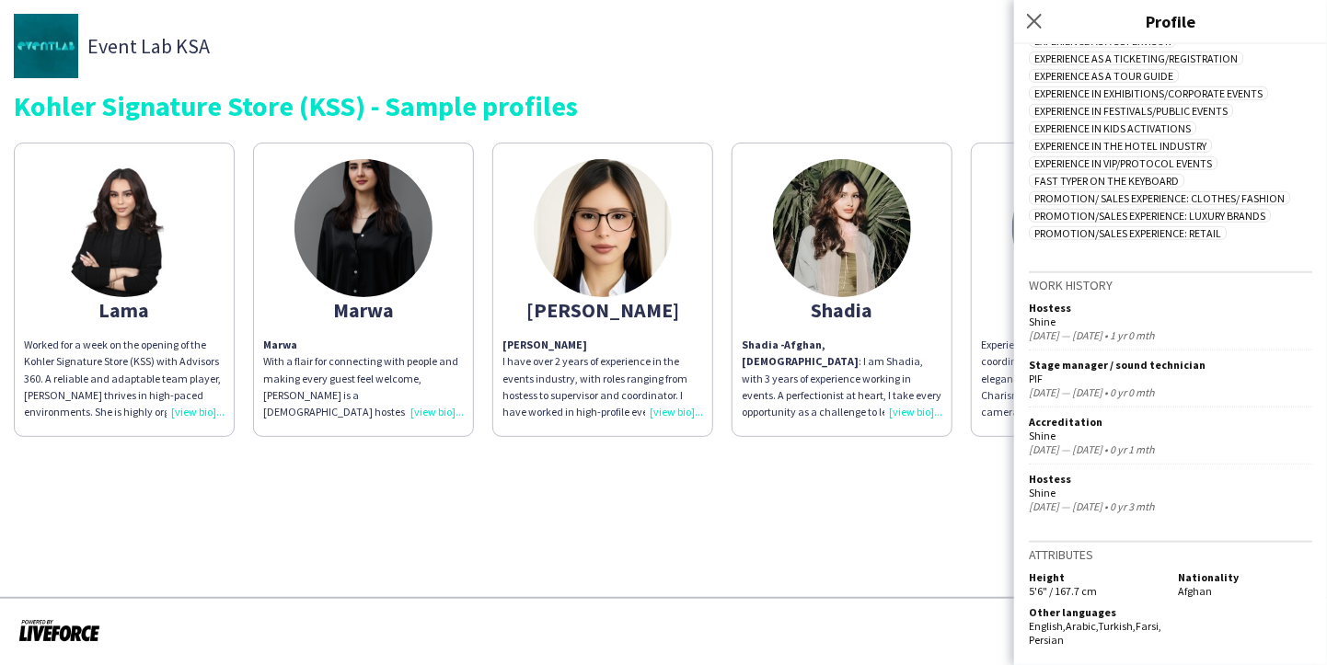
copy div "Hostess Shine [DATE] — [DATE] • 1 yr 0 mth Stage manager / sound technician PIF…"
click at [424, 411] on div "Marwa With a flair for connecting with people and making every guest feel welco…" at bounding box center [363, 379] width 201 height 84
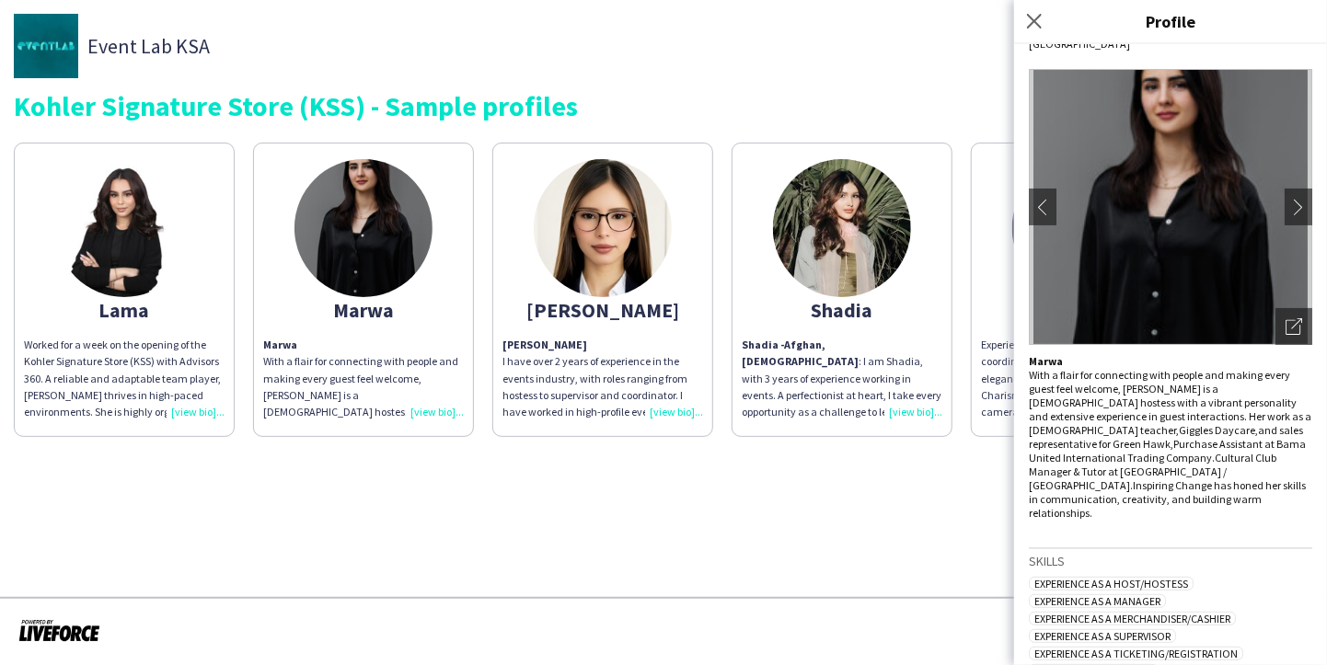
scroll to position [41, 0]
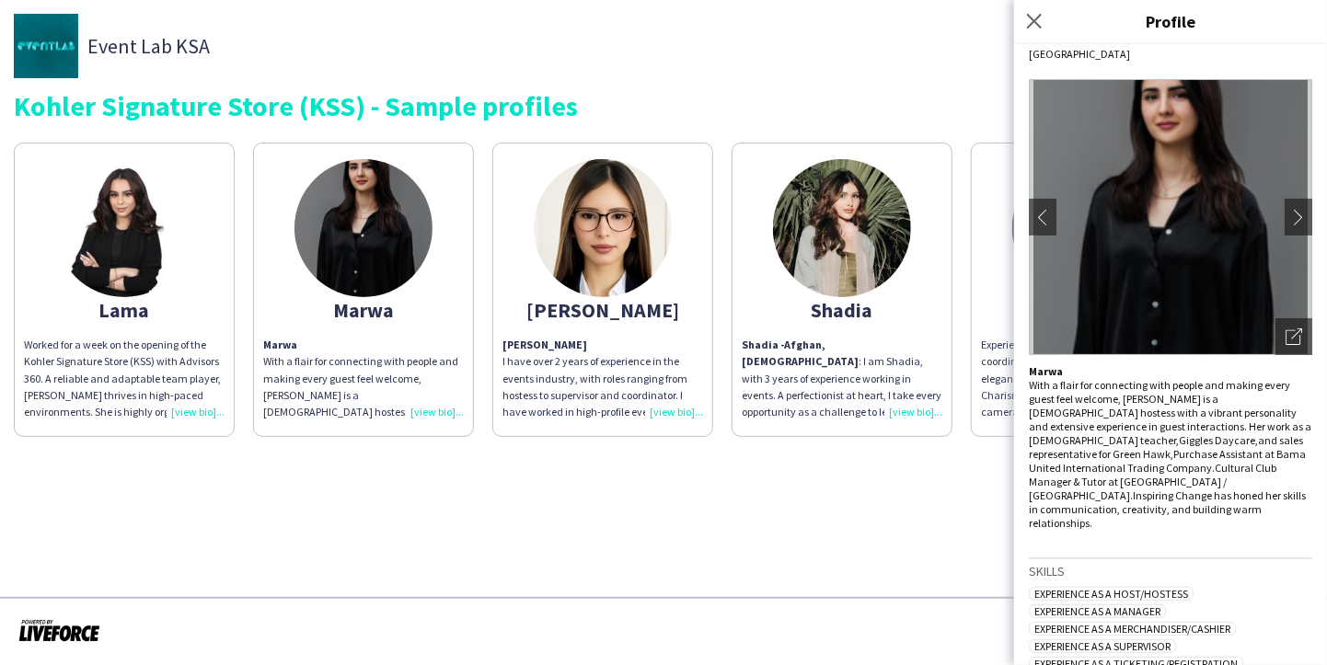
click at [1135, 414] on p "Marwa With a flair for connecting with people and making every guest feel welco…" at bounding box center [1169, 447] width 283 height 166
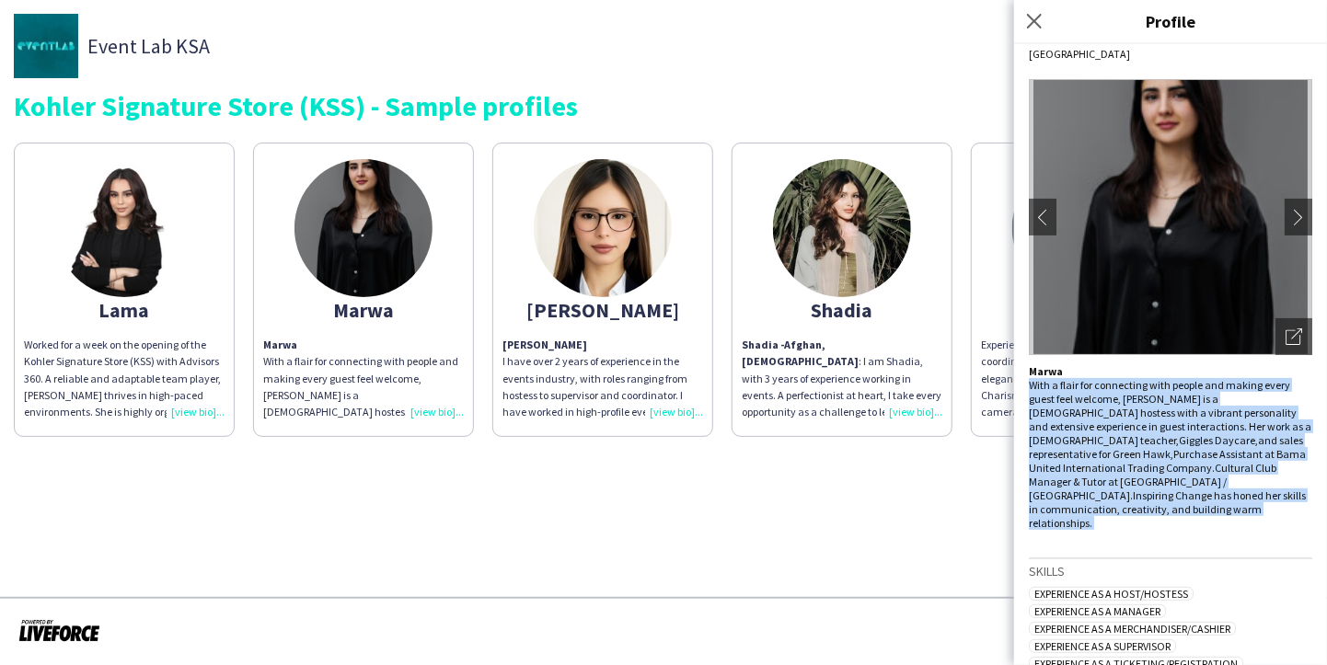
click at [1135, 414] on p "Marwa With a flair for connecting with people and making every guest feel welco…" at bounding box center [1169, 447] width 283 height 166
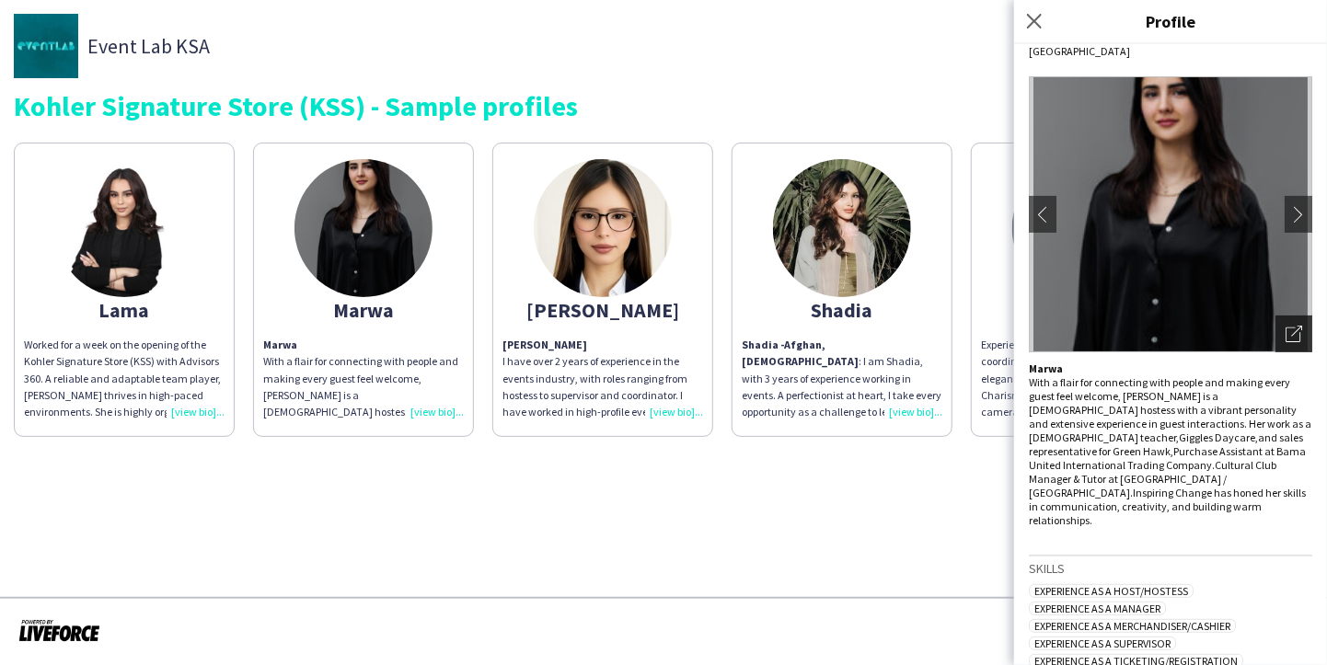
click at [1285, 332] on icon "Open photos pop-in" at bounding box center [1293, 334] width 17 height 17
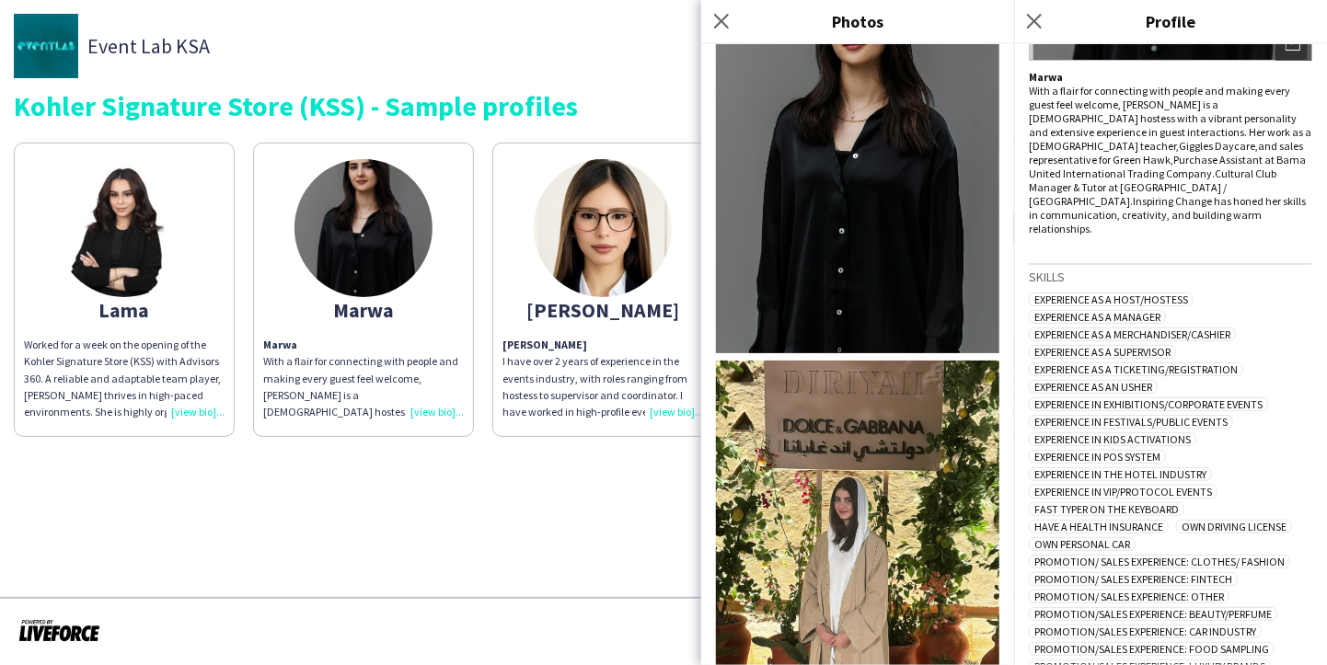
scroll to position [497, 0]
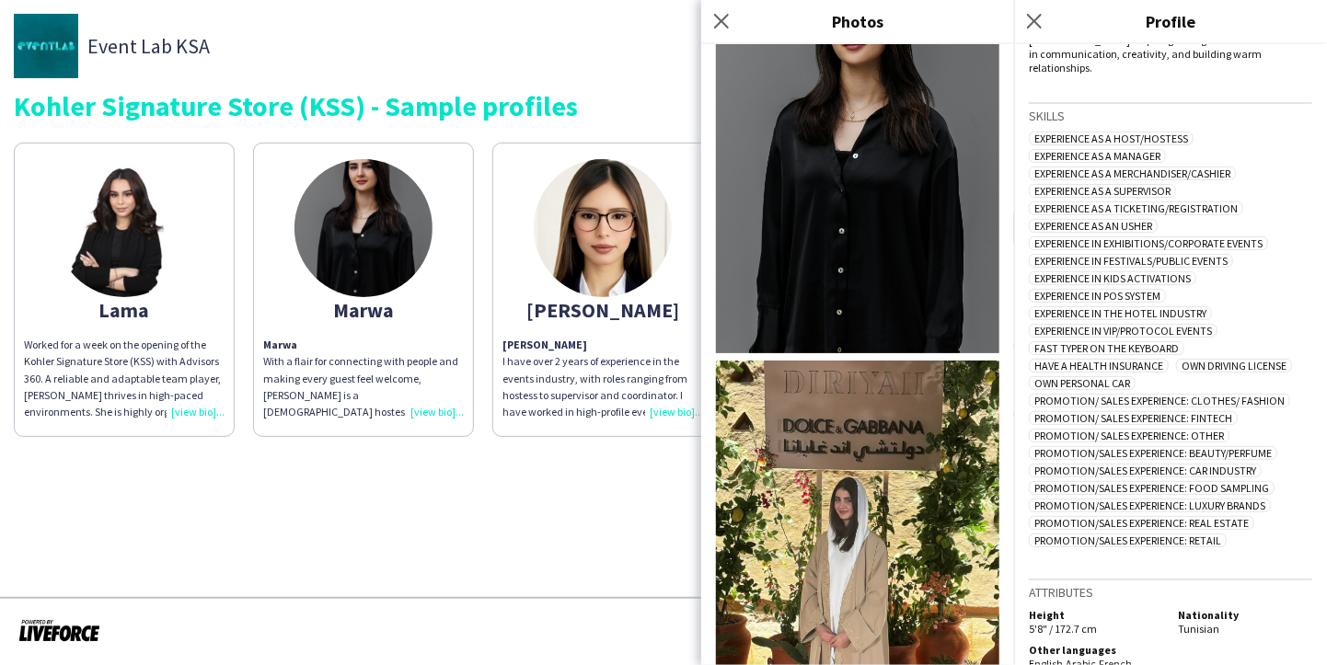
click at [193, 406] on div "Worked for a week on the opening of the Kohler Signature Store (KSS) with Advis…" at bounding box center [124, 379] width 201 height 84
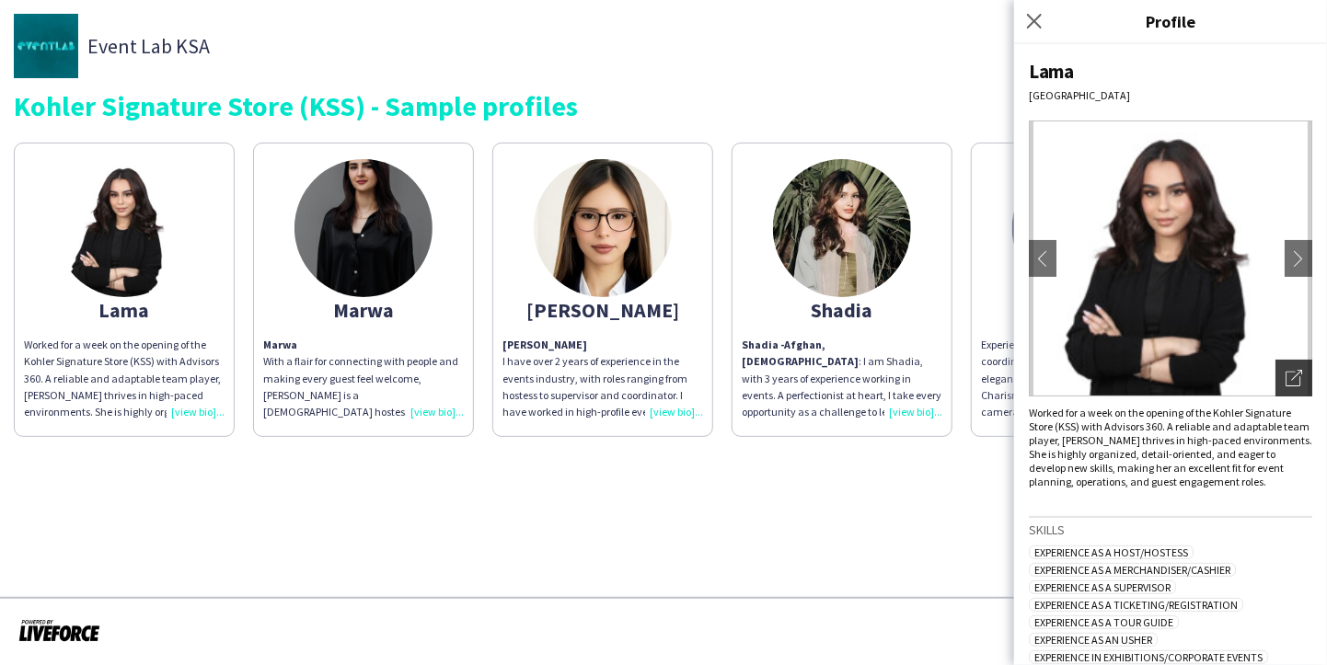
click at [1285, 374] on icon "Open photos pop-in" at bounding box center [1293, 378] width 17 height 17
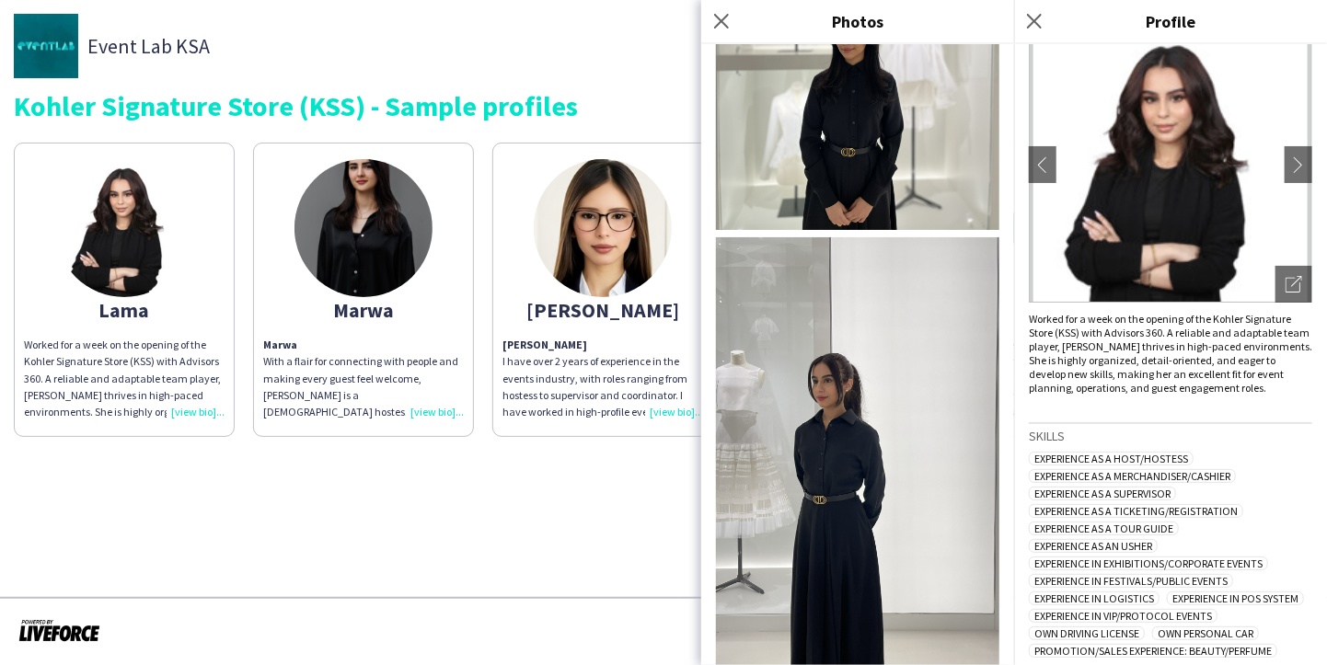
scroll to position [0, 0]
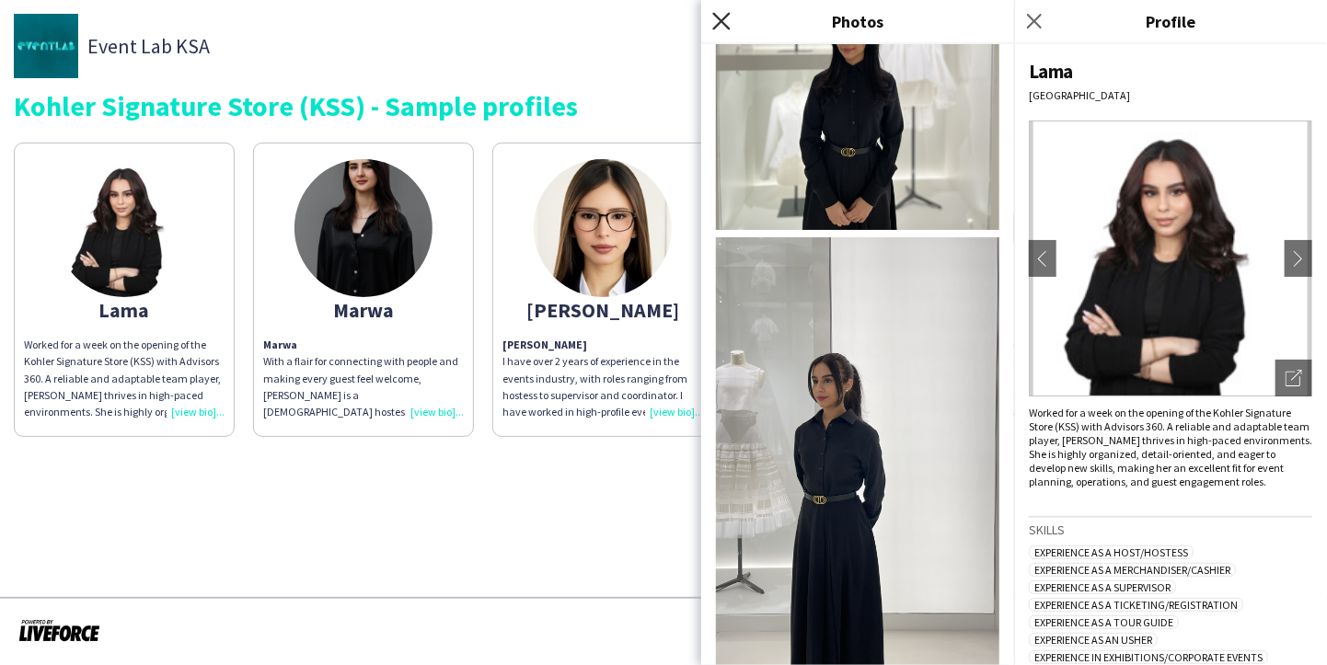
click at [722, 25] on icon "Close pop-in" at bounding box center [720, 20] width 17 height 17
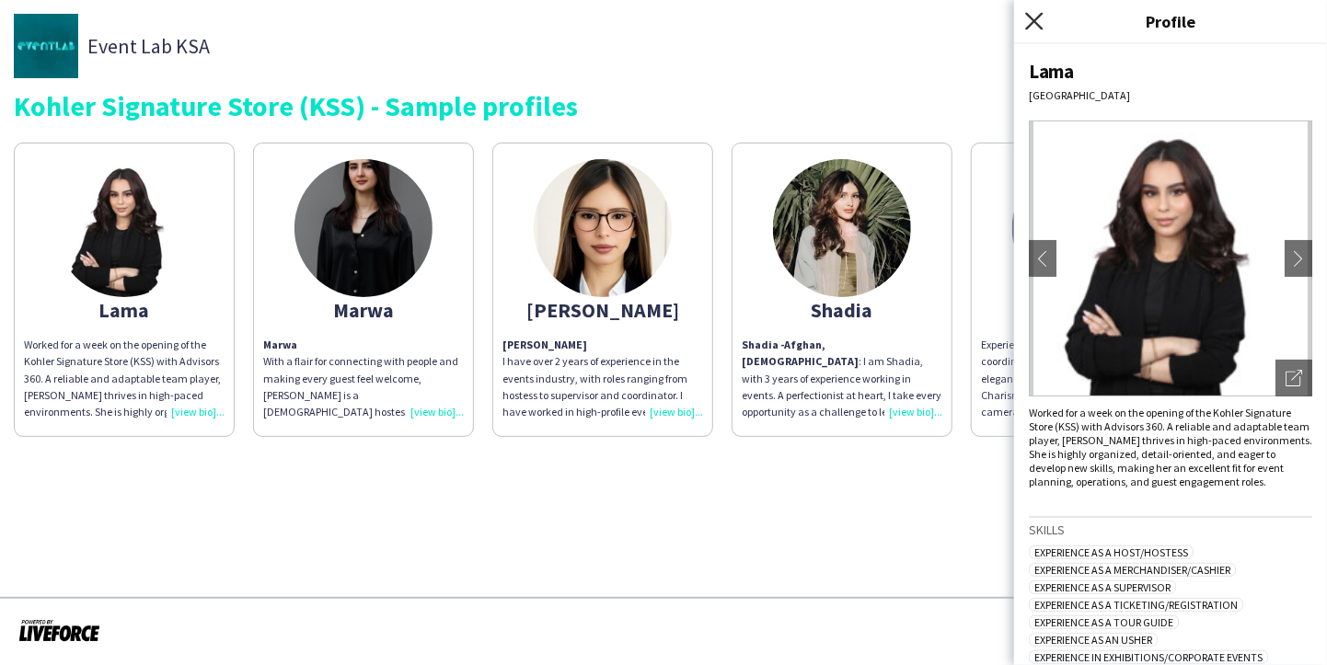
click at [1033, 23] on icon at bounding box center [1033, 20] width 17 height 17
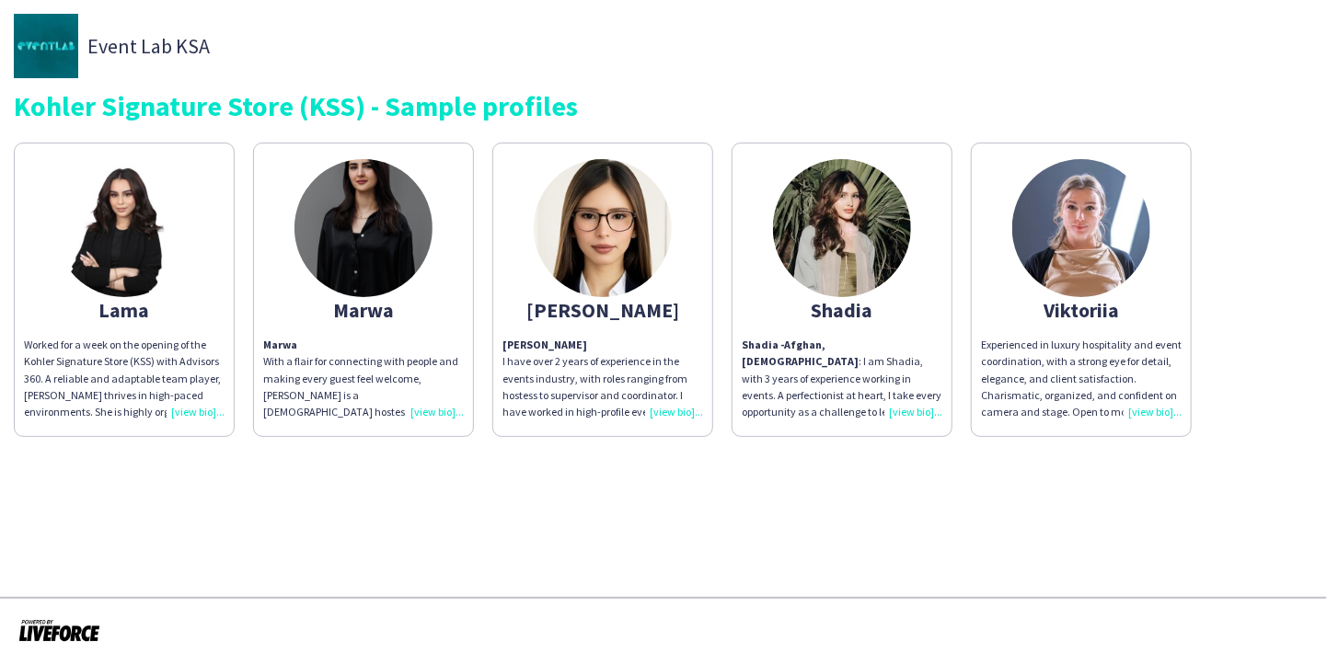
click at [1156, 409] on div "Experienced in luxury hospitality and event coordination, with a strong eye for…" at bounding box center [1081, 379] width 201 height 84
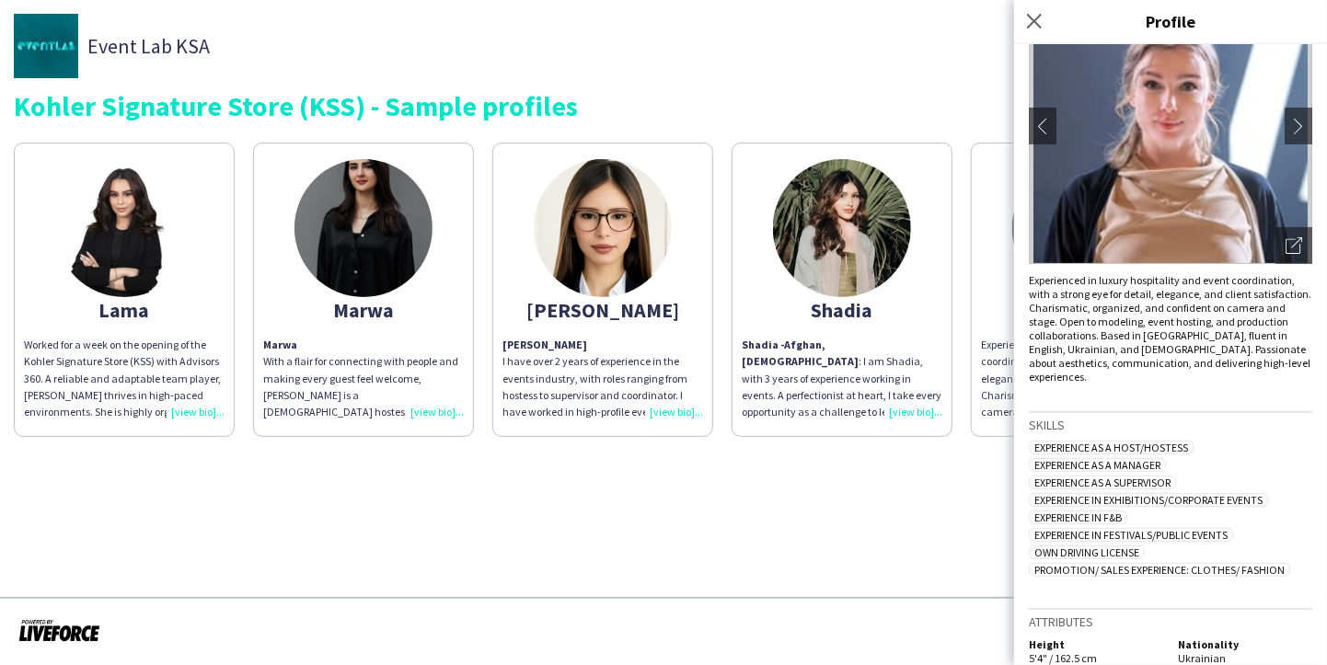
scroll to position [181, 0]
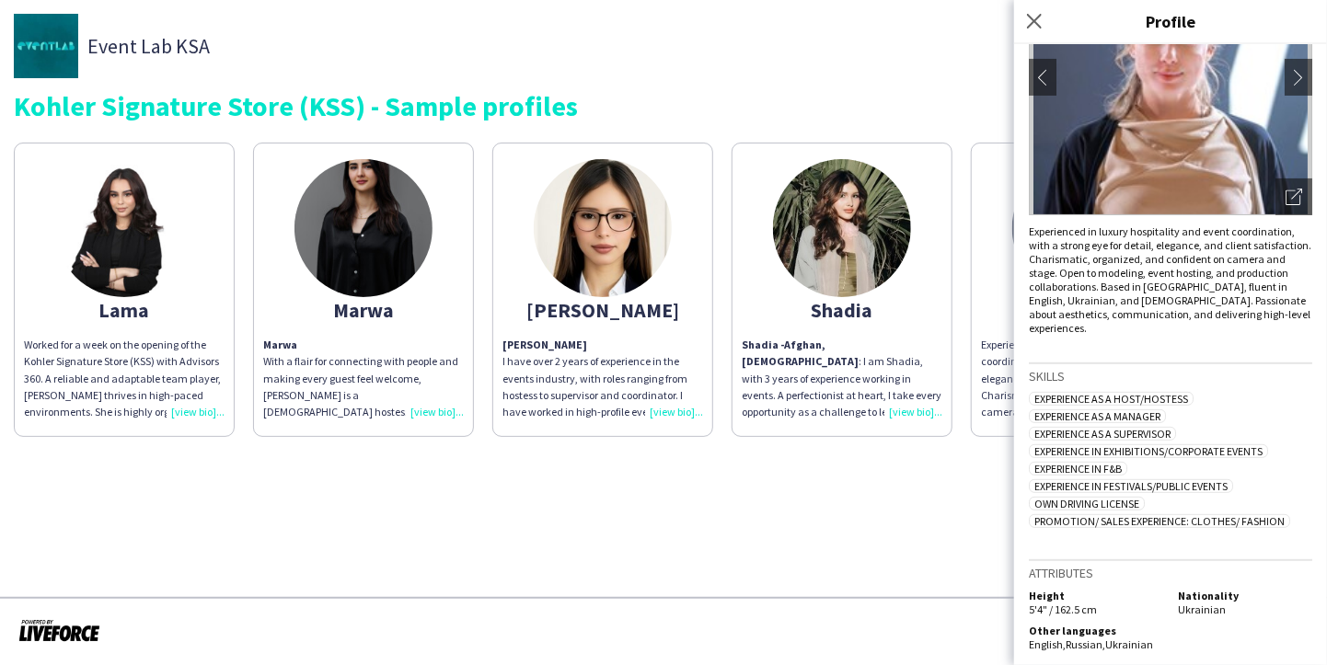
click at [1212, 444] on span "Experience in Exhibitions/Corporate Events" at bounding box center [1147, 451] width 239 height 14
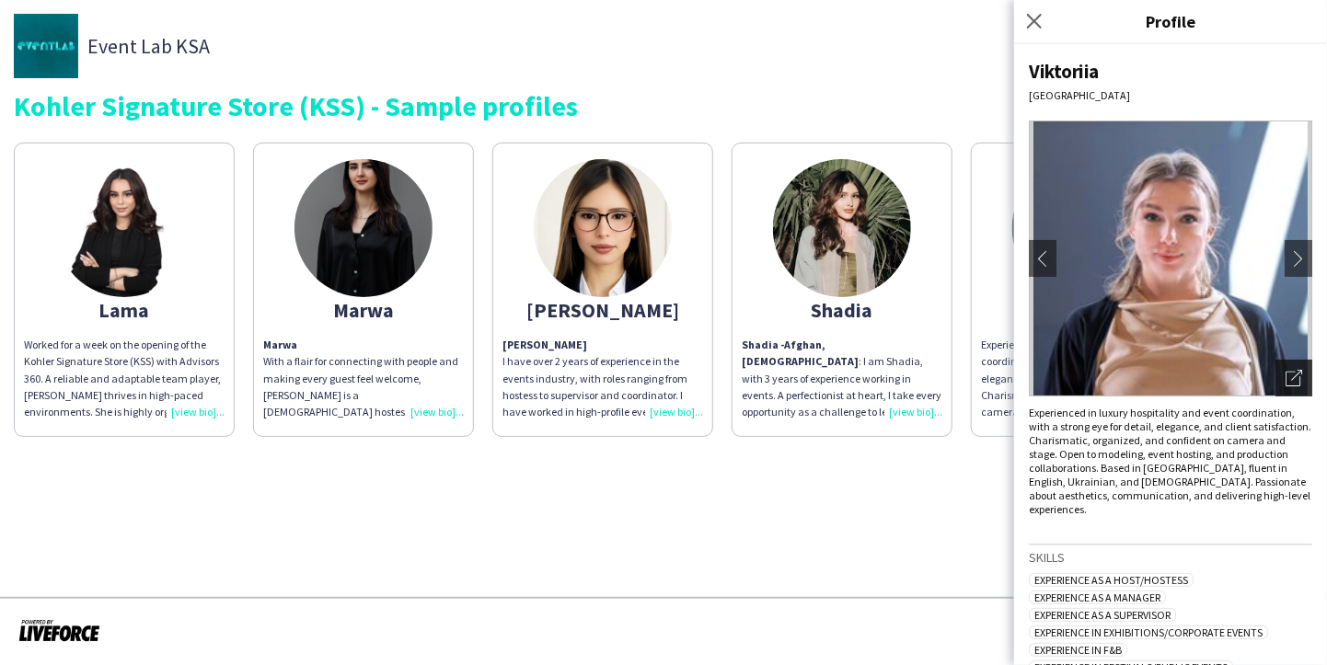
click at [1292, 372] on div "Open photos pop-in" at bounding box center [1293, 378] width 37 height 37
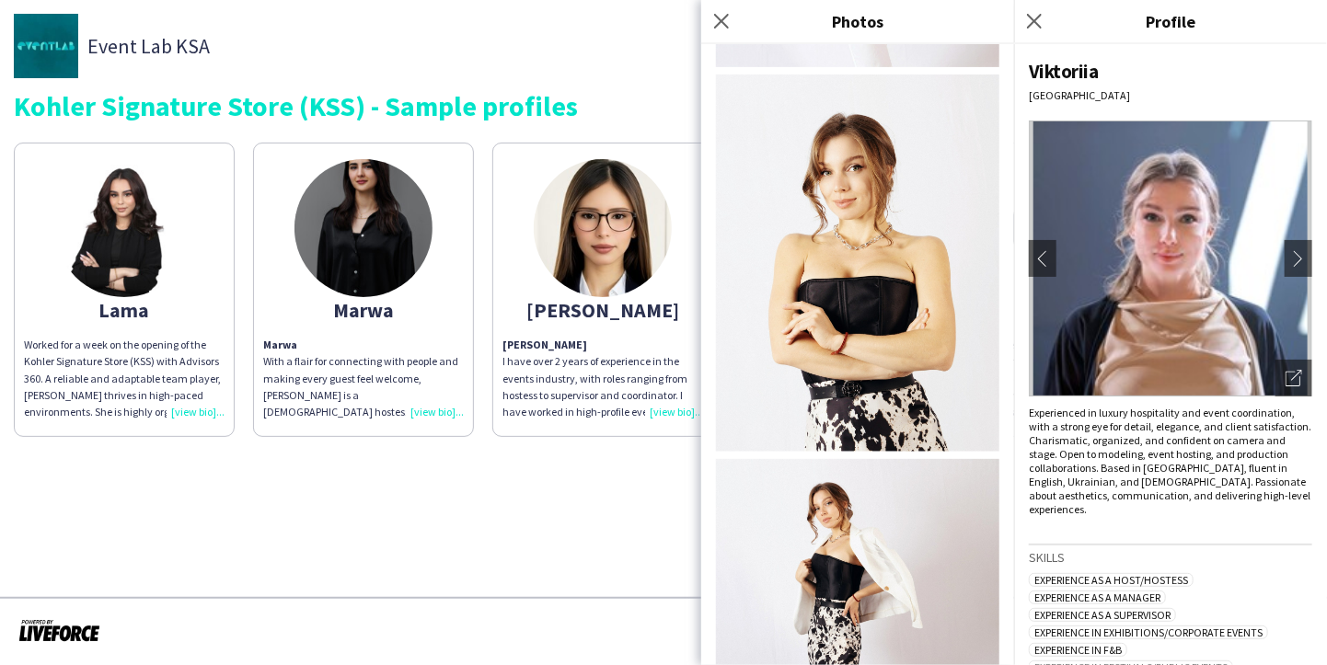
scroll to position [731, 0]
